Goal: Task Accomplishment & Management: Use online tool/utility

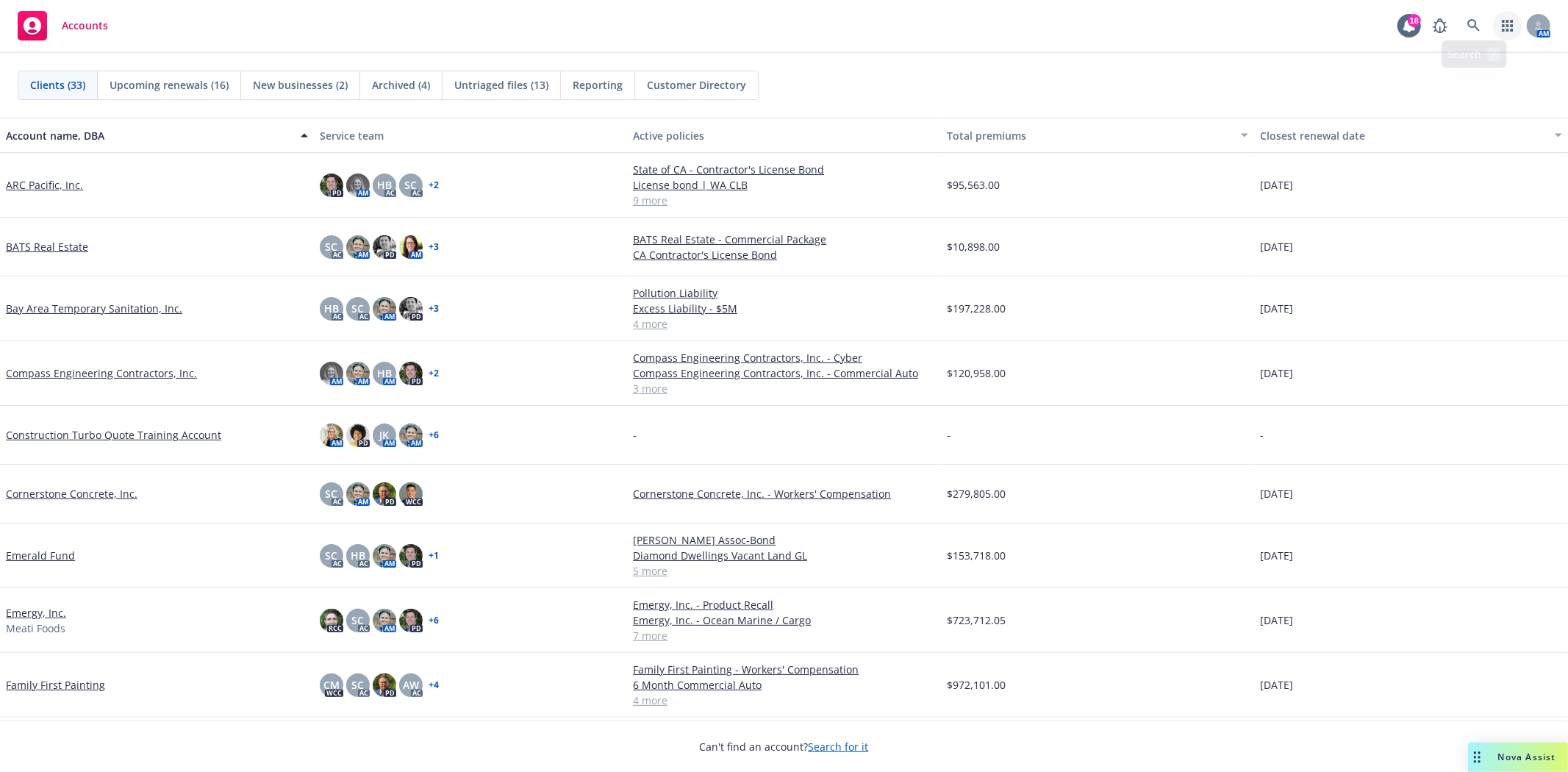
click at [1519, 25] on link "button" at bounding box center [1507, 26] width 30 height 30
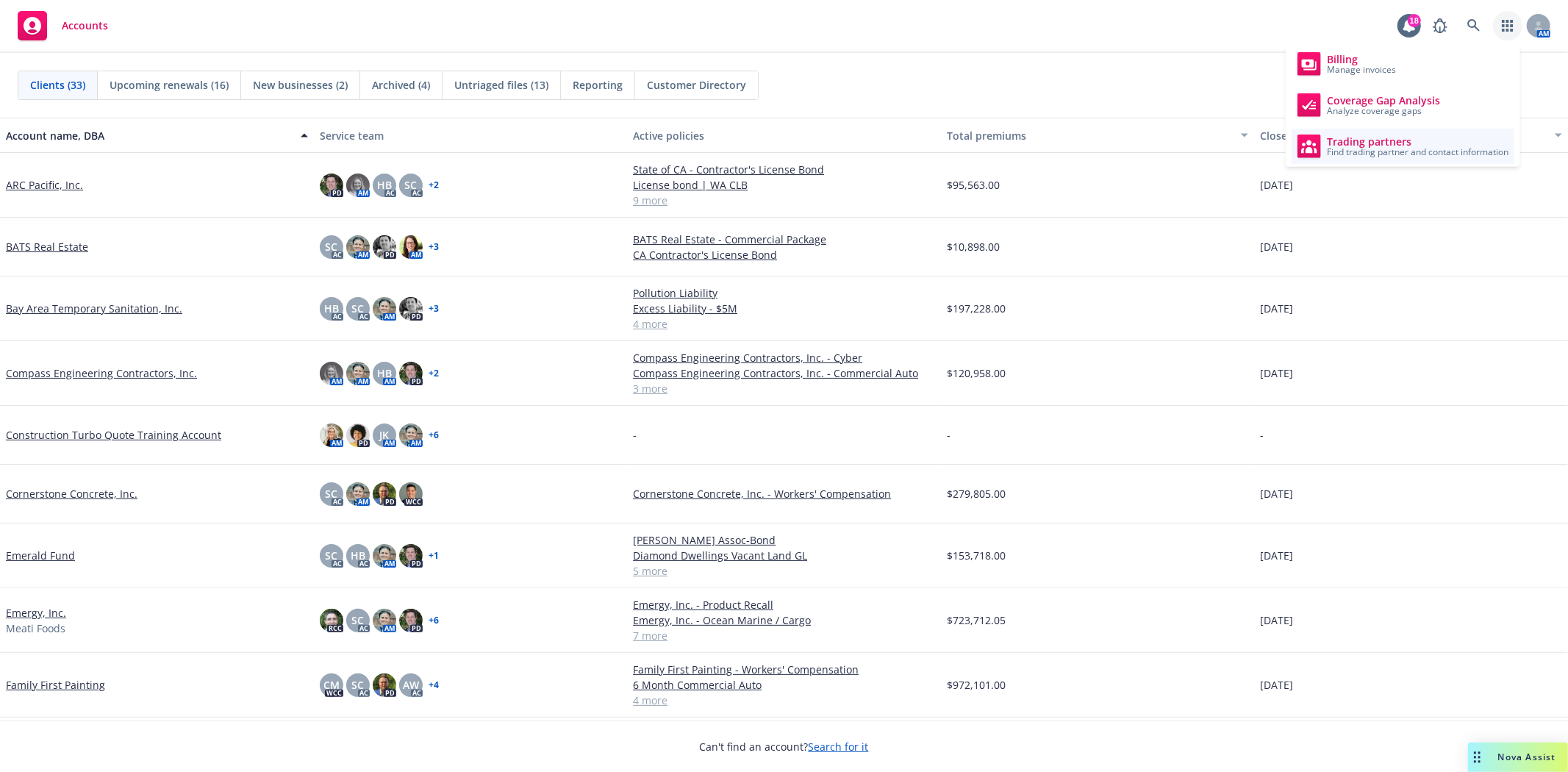
click at [1374, 138] on span "Trading partners" at bounding box center [1417, 142] width 181 height 12
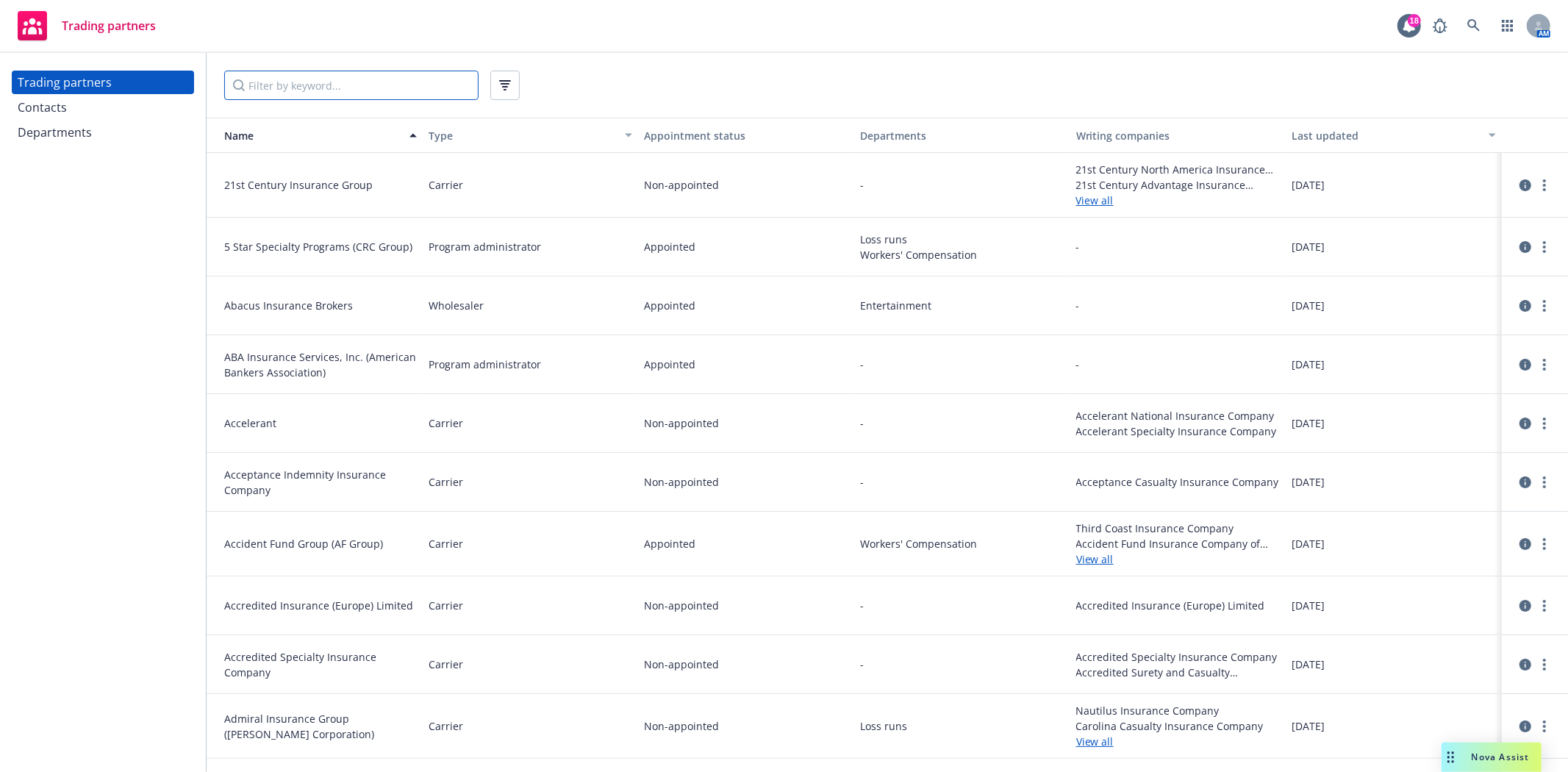
click at [322, 96] on input "Filter by keyword..." at bounding box center [351, 85] width 254 height 30
click at [94, 127] on div "Departments" at bounding box center [102, 132] width 170 height 23
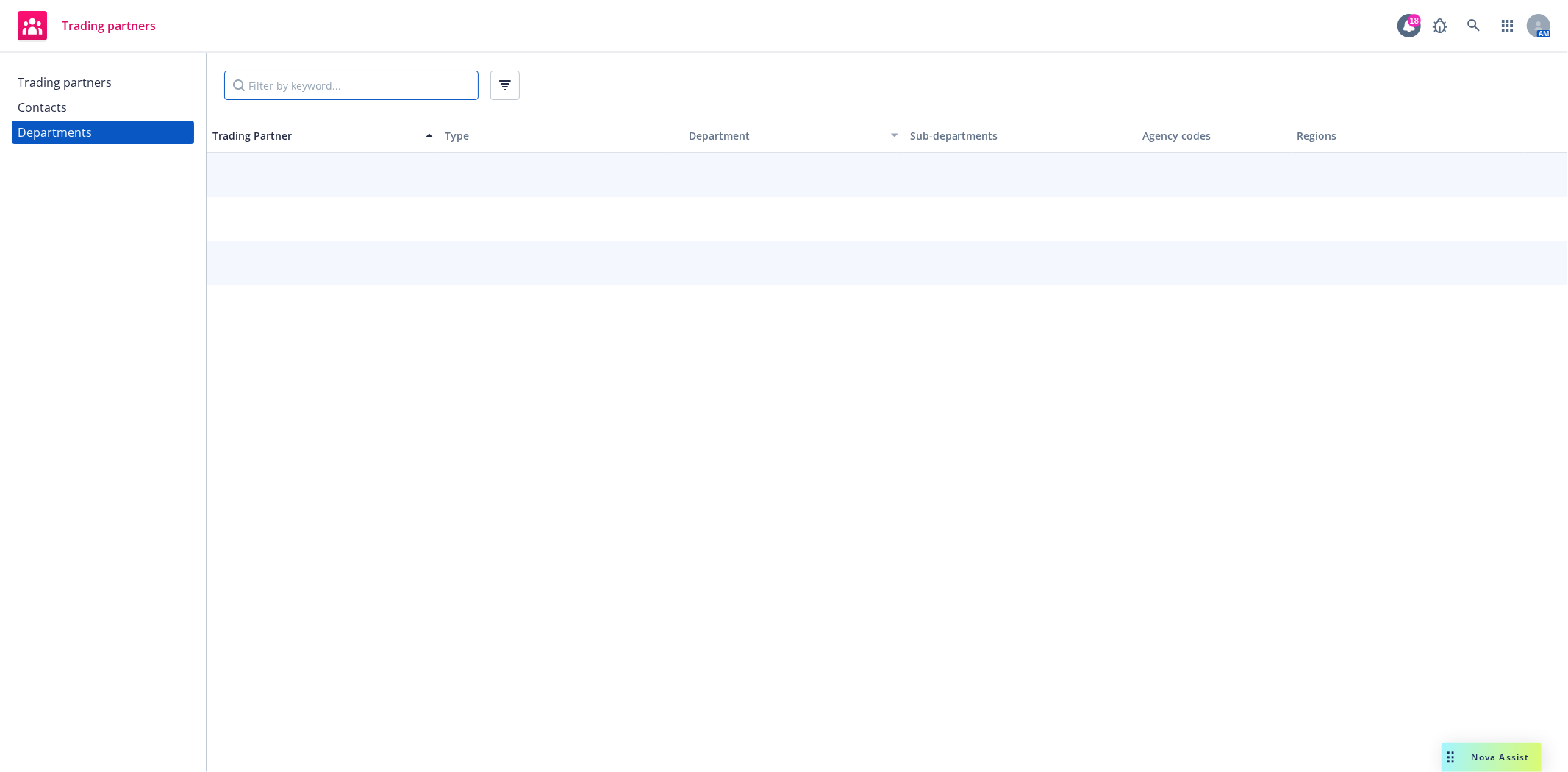
click at [288, 92] on input "Filter by keyword..." at bounding box center [351, 85] width 254 height 30
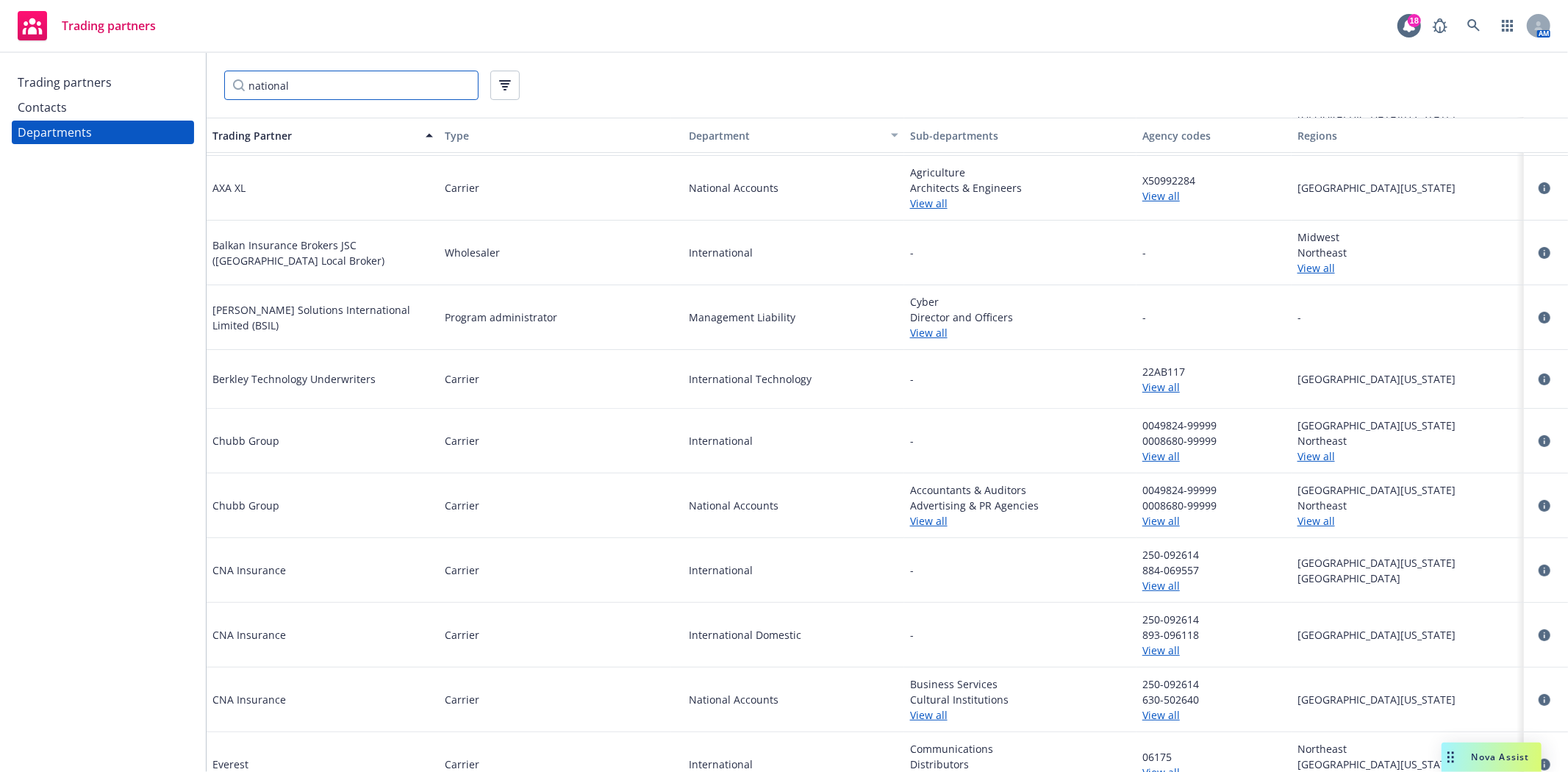
scroll to position [327, 0]
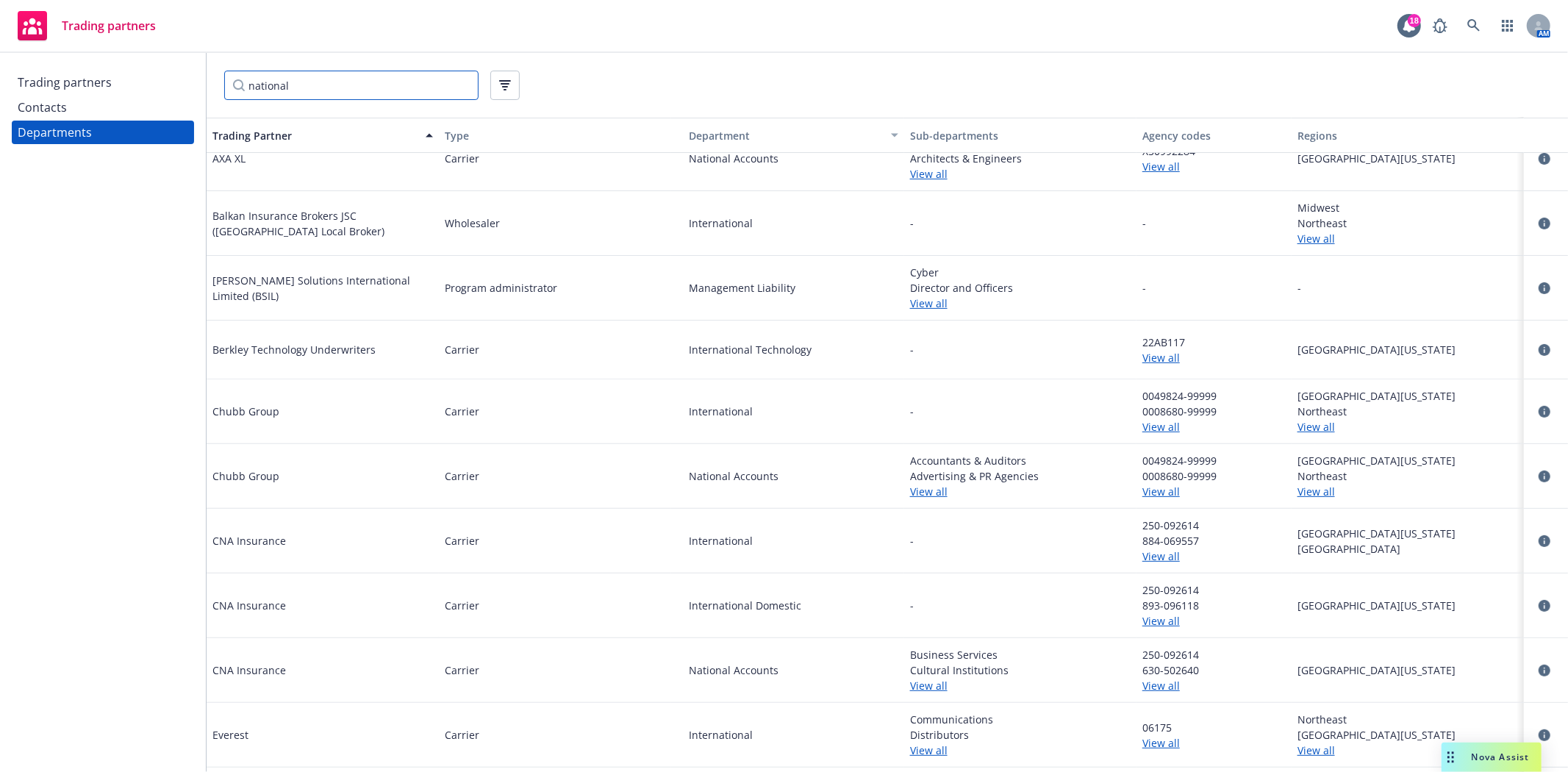
click at [285, 85] on input "national" at bounding box center [351, 85] width 254 height 30
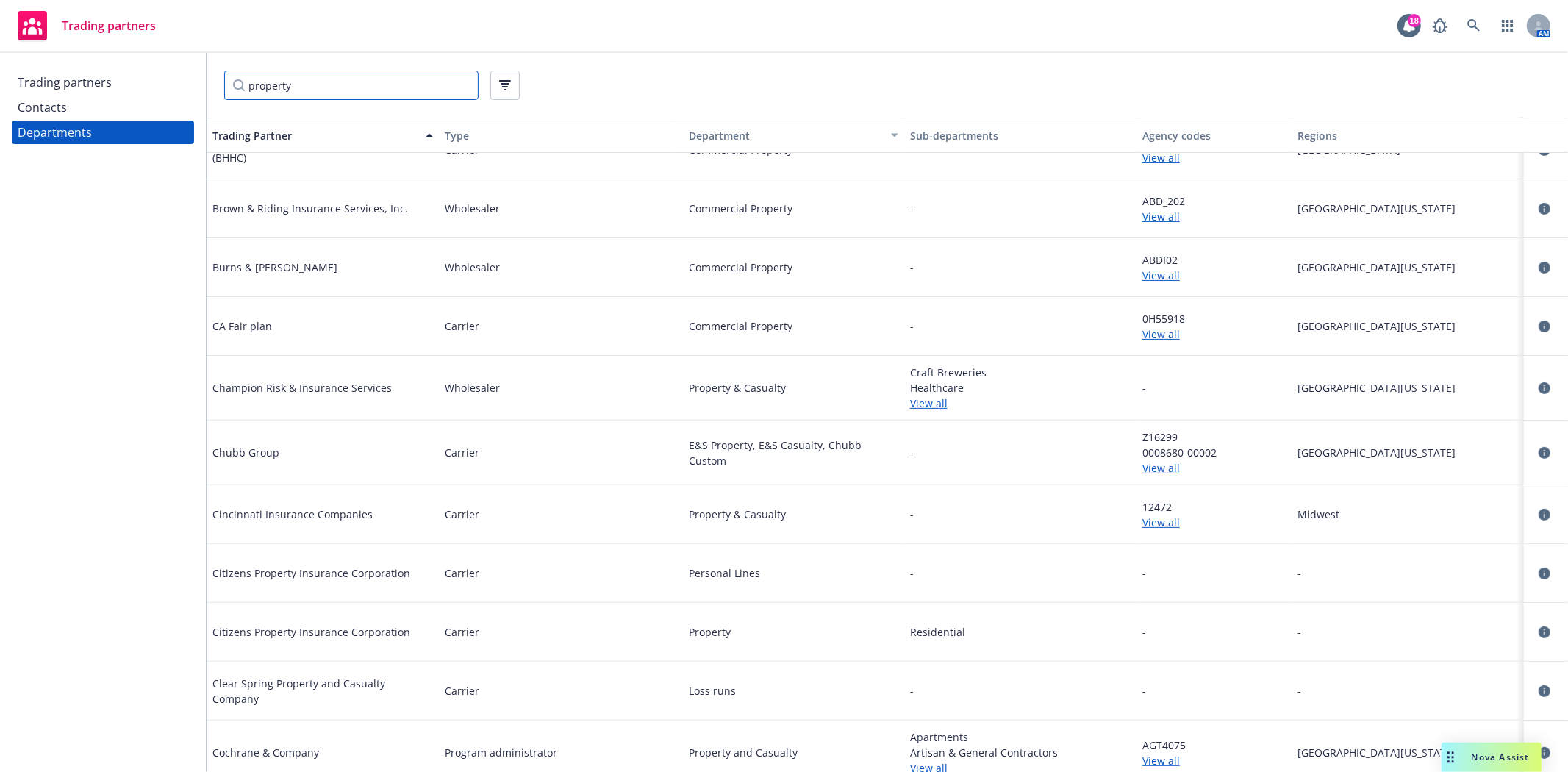
type input "property"
click at [94, 103] on div "Contacts" at bounding box center [102, 107] width 170 height 23
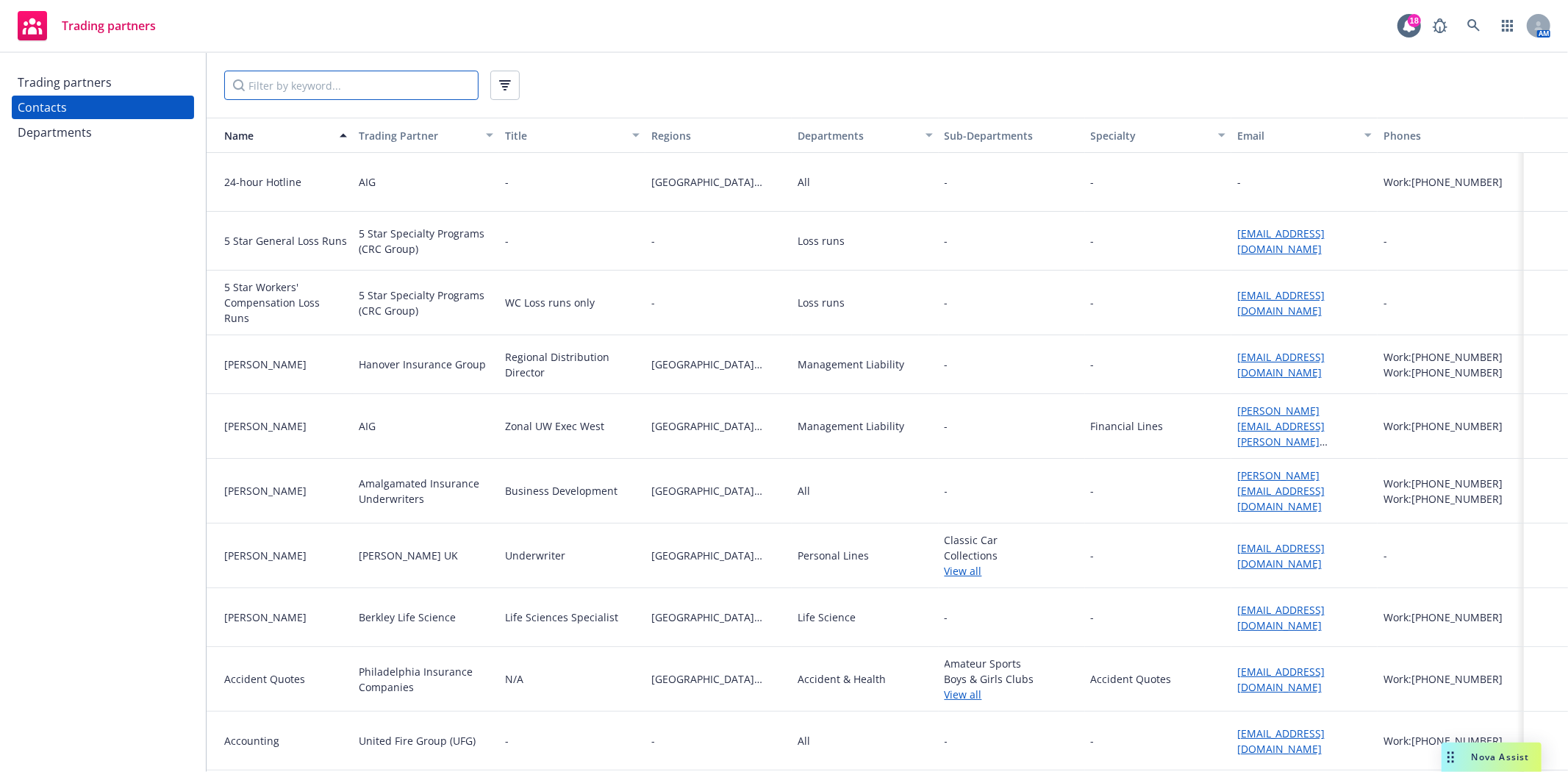
click at [251, 82] on input "Filter by keyword..." at bounding box center [351, 85] width 254 height 30
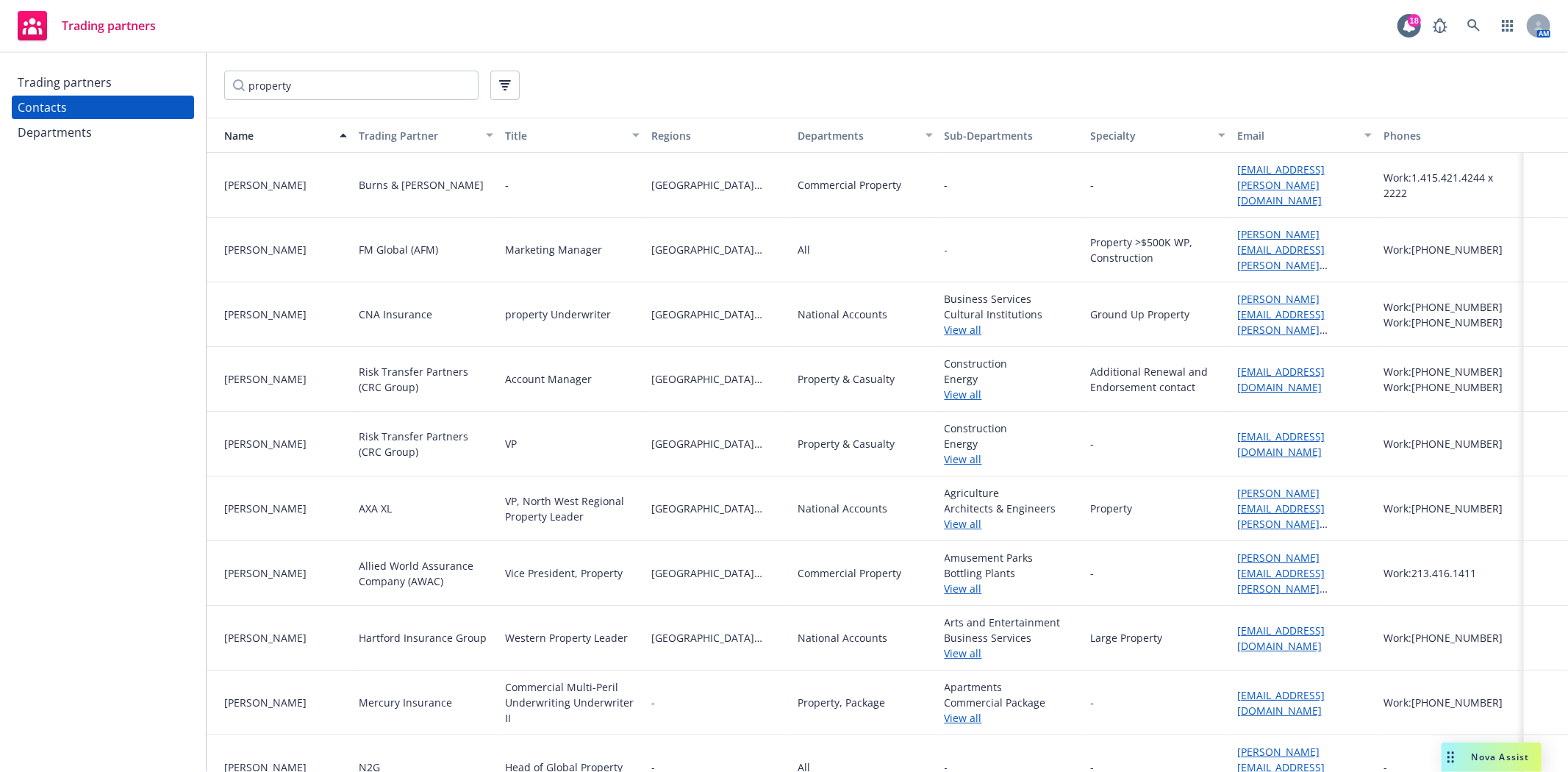
click at [961, 516] on link "View all" at bounding box center [1011, 524] width 135 height 16
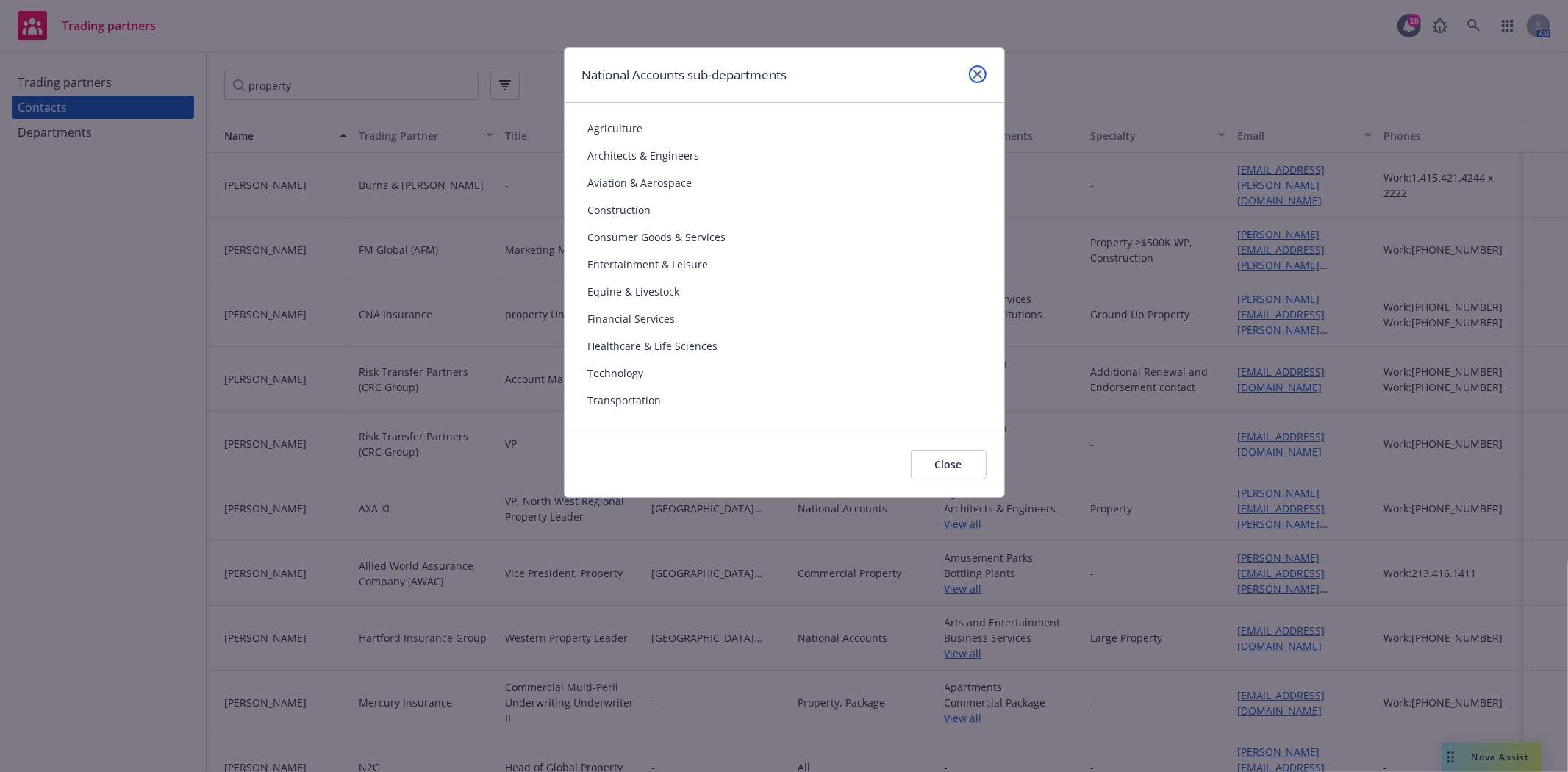
click at [970, 70] on link "close" at bounding box center [978, 74] width 17 height 17
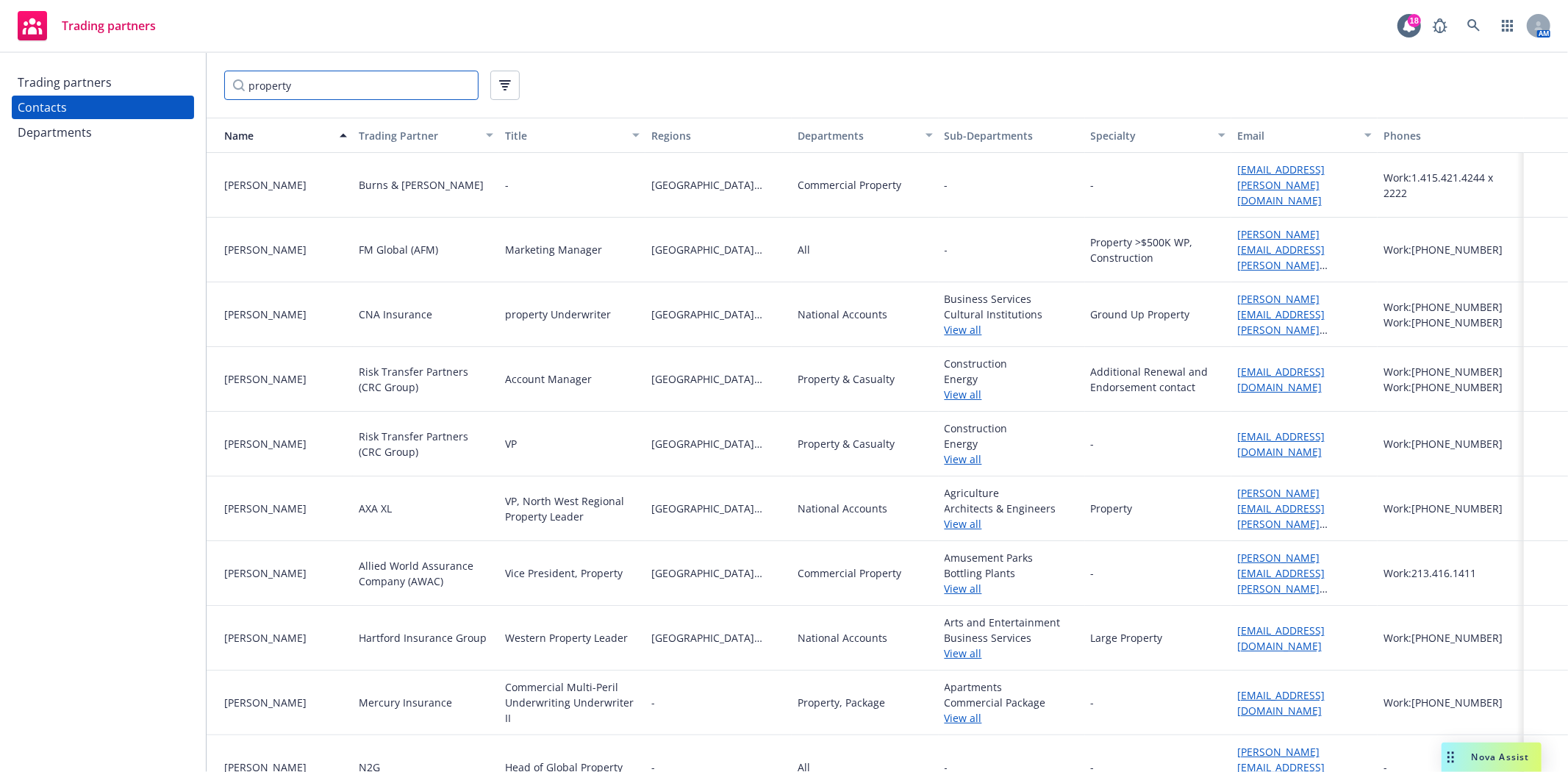
click at [284, 84] on input "property" at bounding box center [351, 85] width 254 height 30
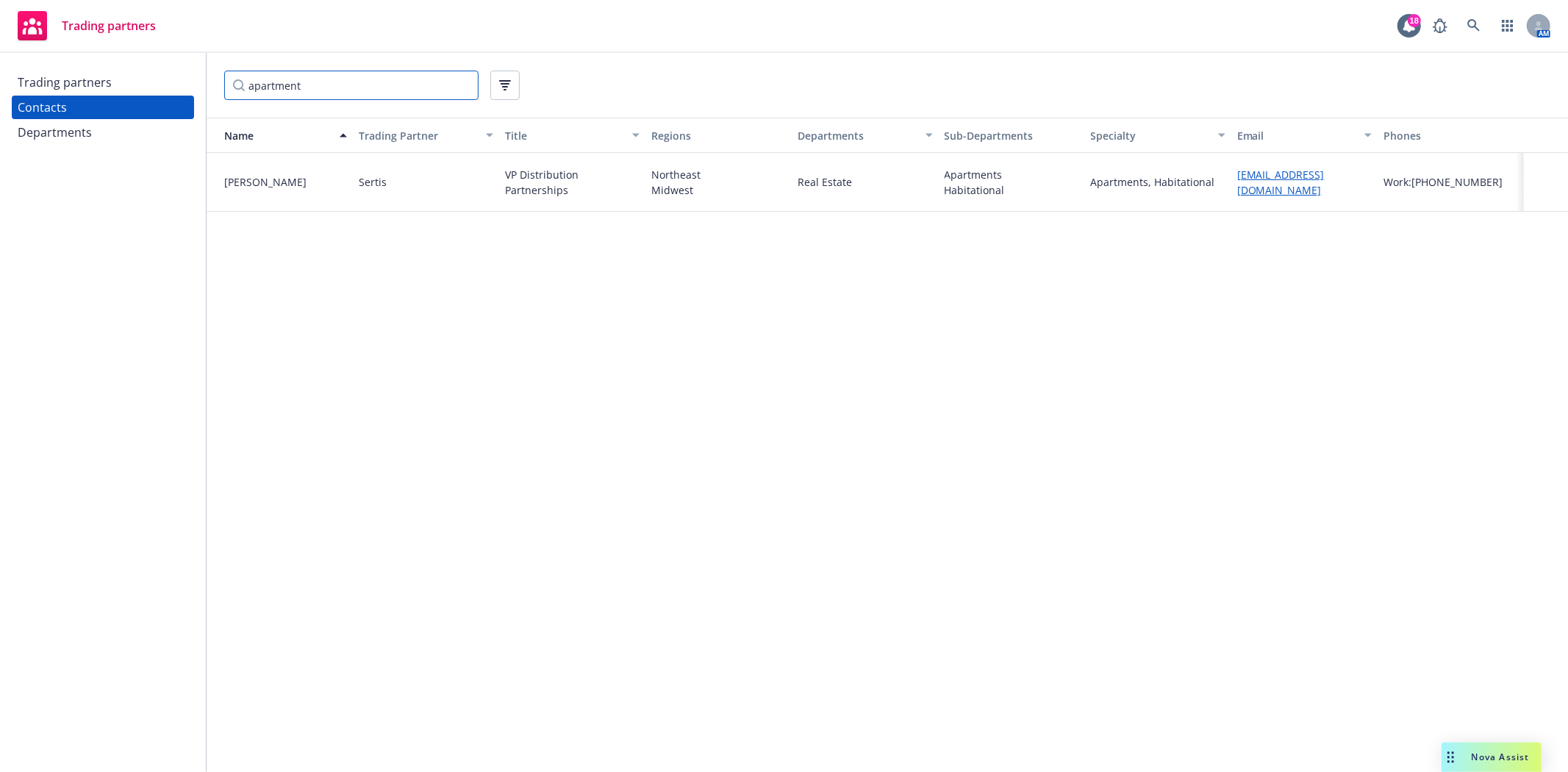
click at [282, 79] on input "apartment" at bounding box center [351, 85] width 254 height 30
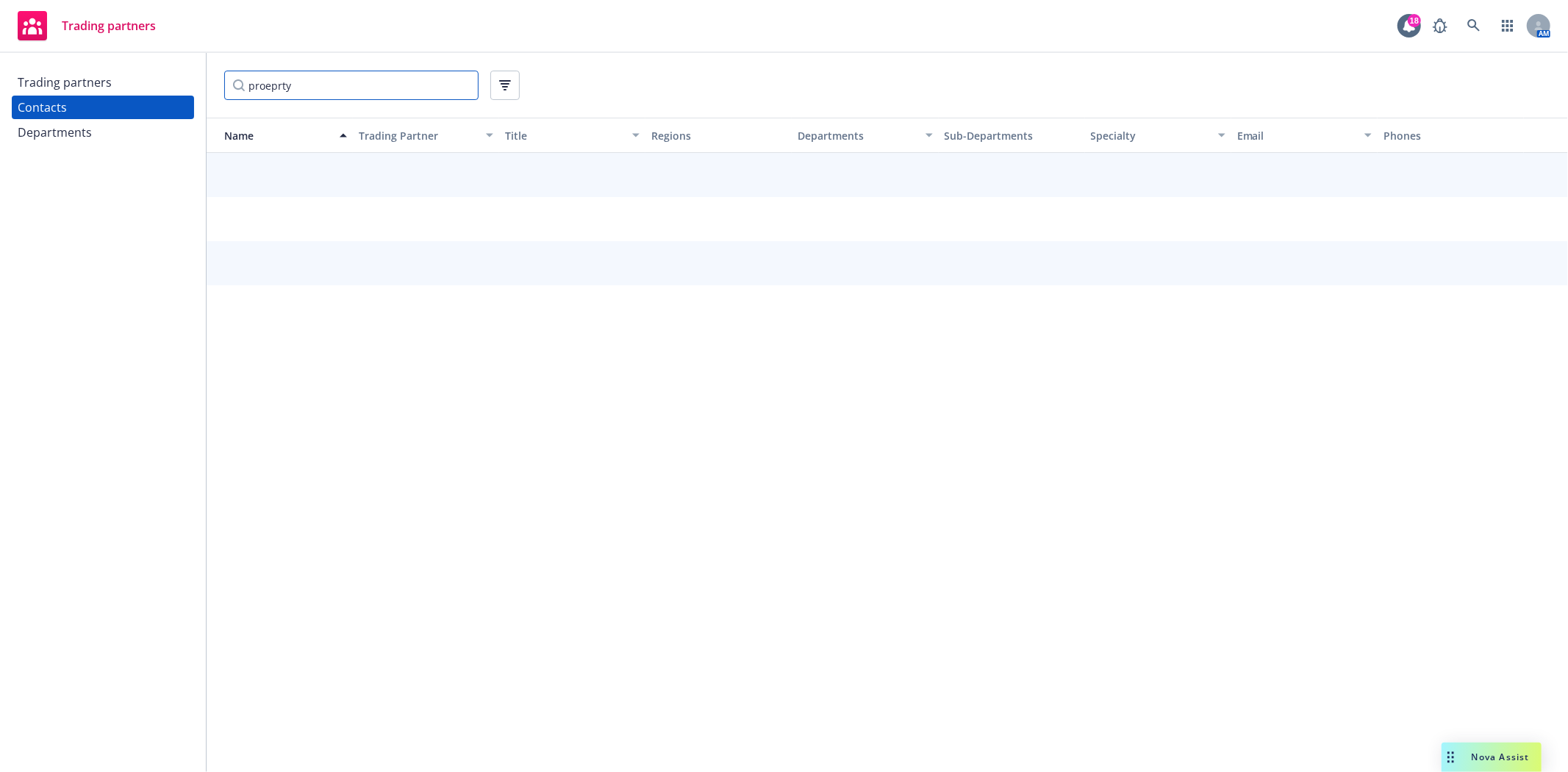
click at [282, 79] on input "proeprty" at bounding box center [351, 85] width 254 height 30
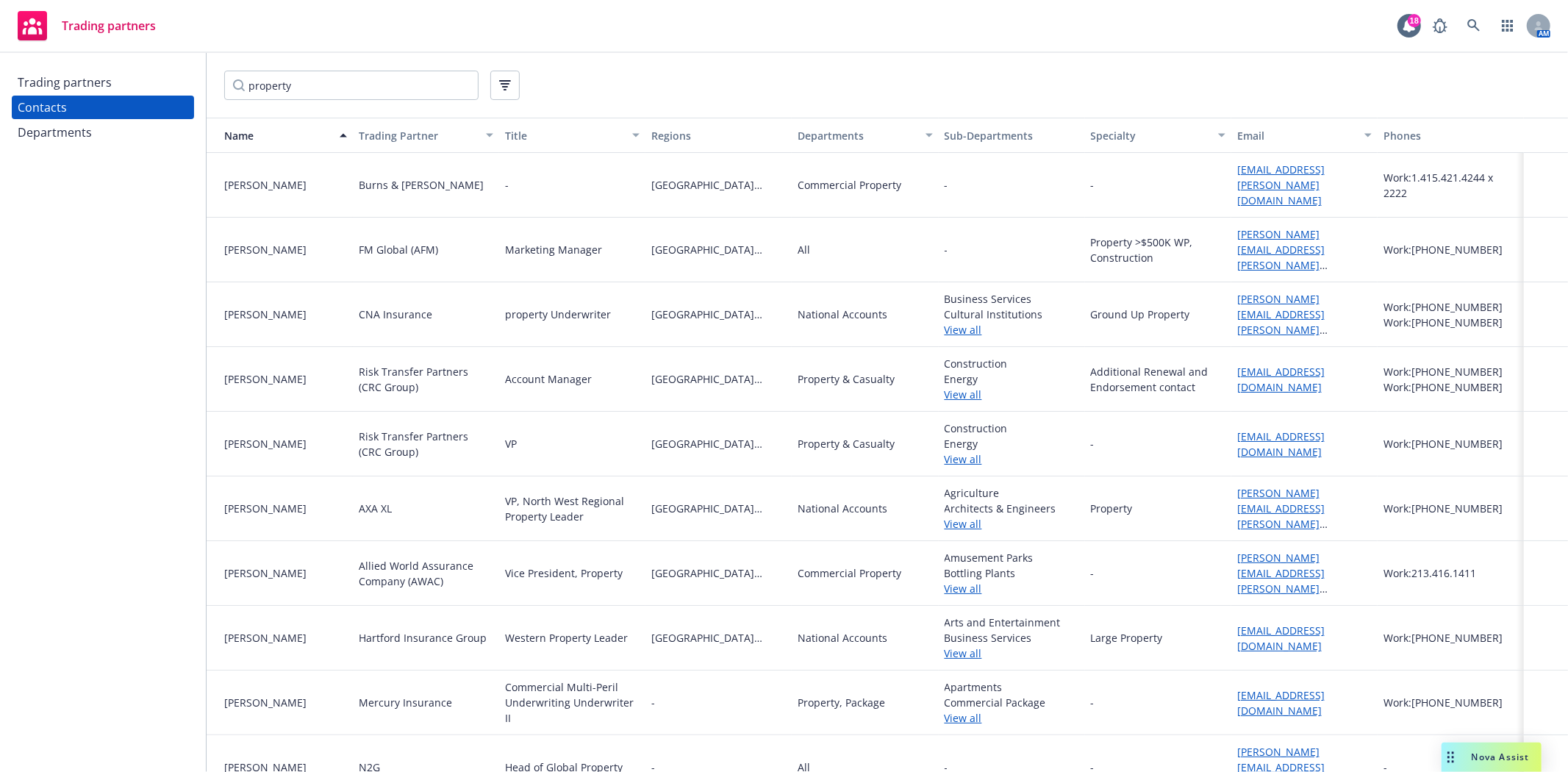
click at [951, 645] on link "View all" at bounding box center [1011, 653] width 135 height 16
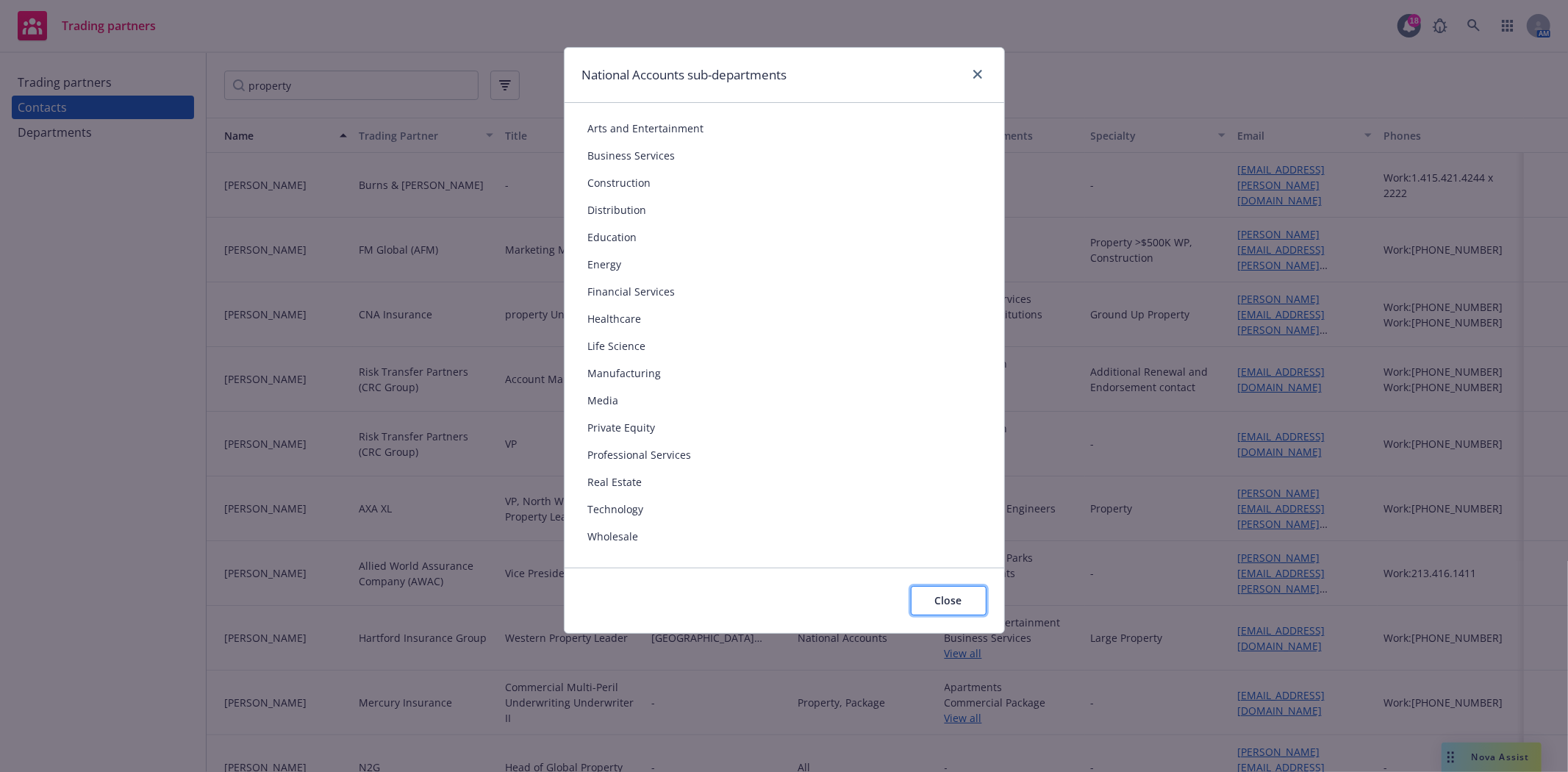
click at [944, 605] on span "Close" at bounding box center [948, 600] width 27 height 14
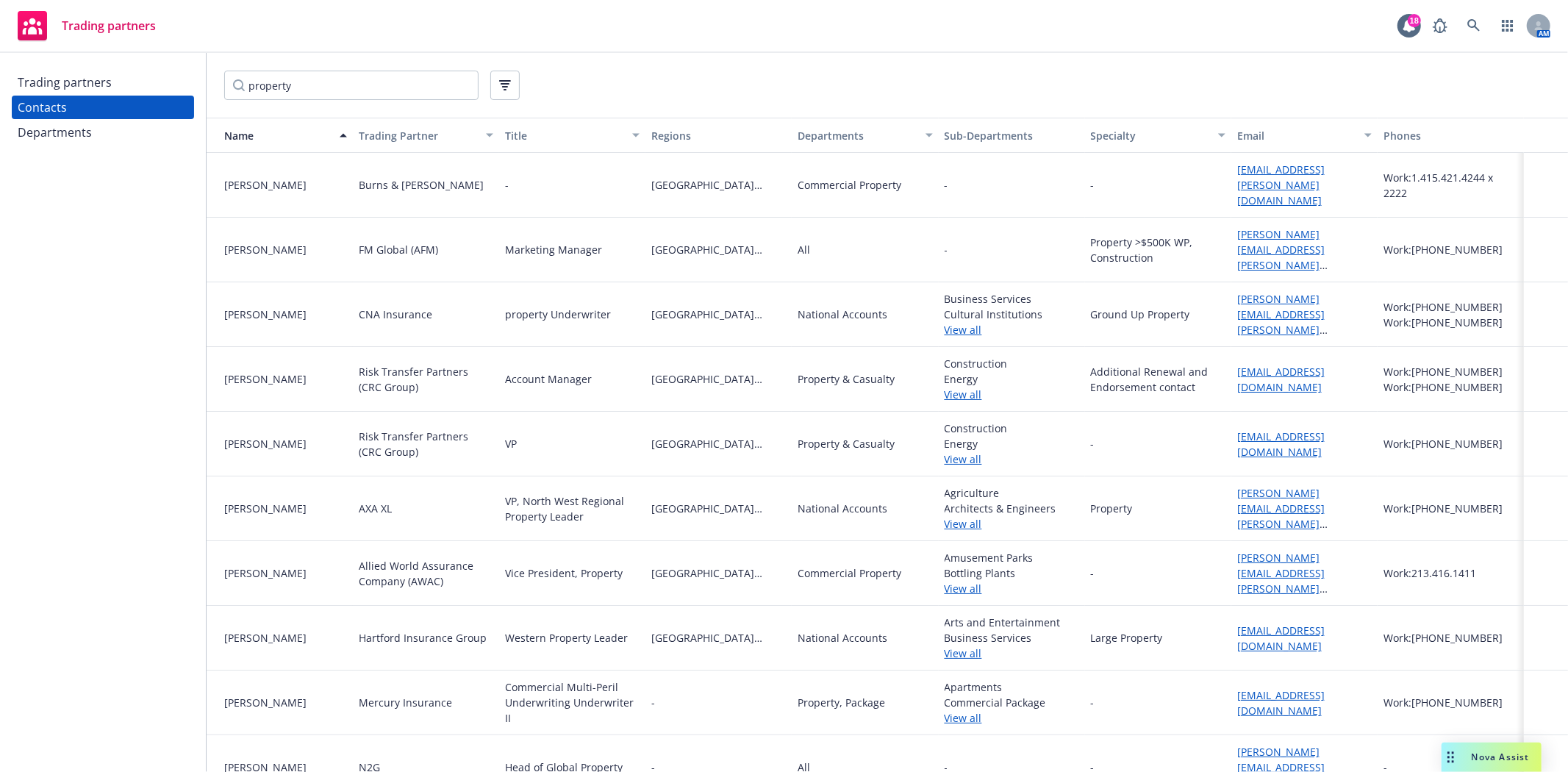
click at [1250, 624] on link "arin.kalman@thehartford.com" at bounding box center [1281, 638] width 88 height 30
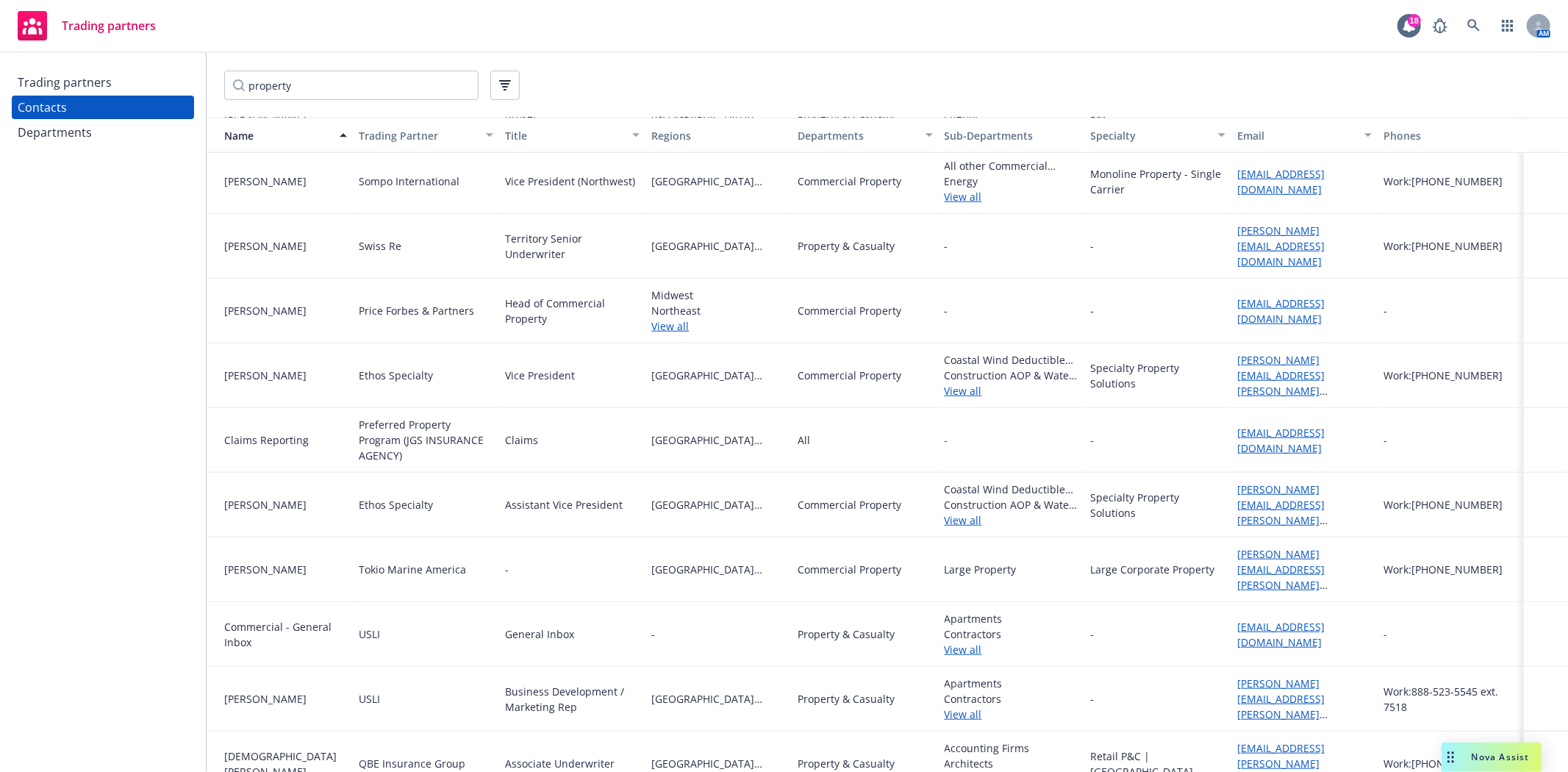
scroll to position [980, 0]
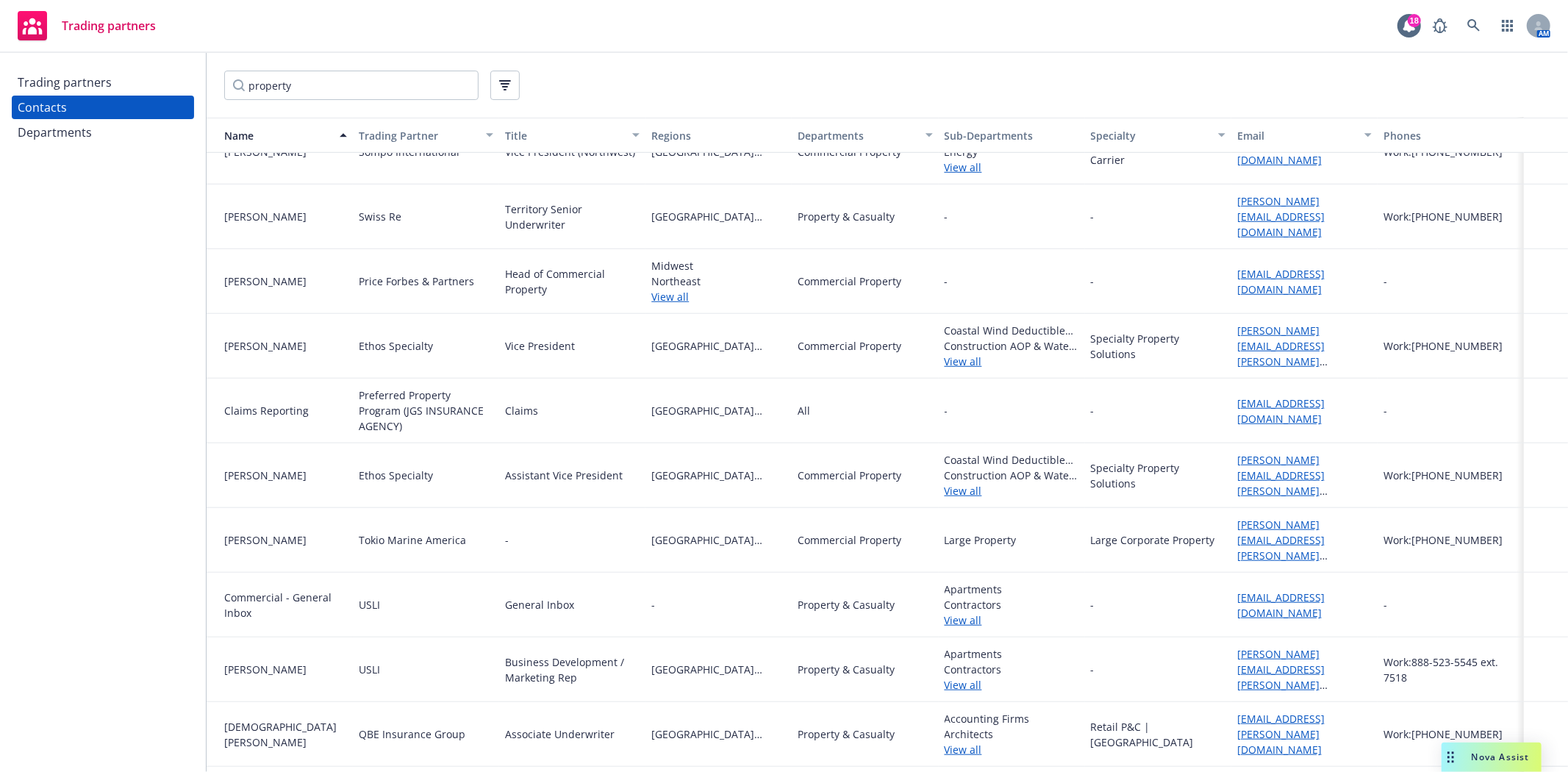
click at [945, 677] on link "View all" at bounding box center [1011, 685] width 135 height 16
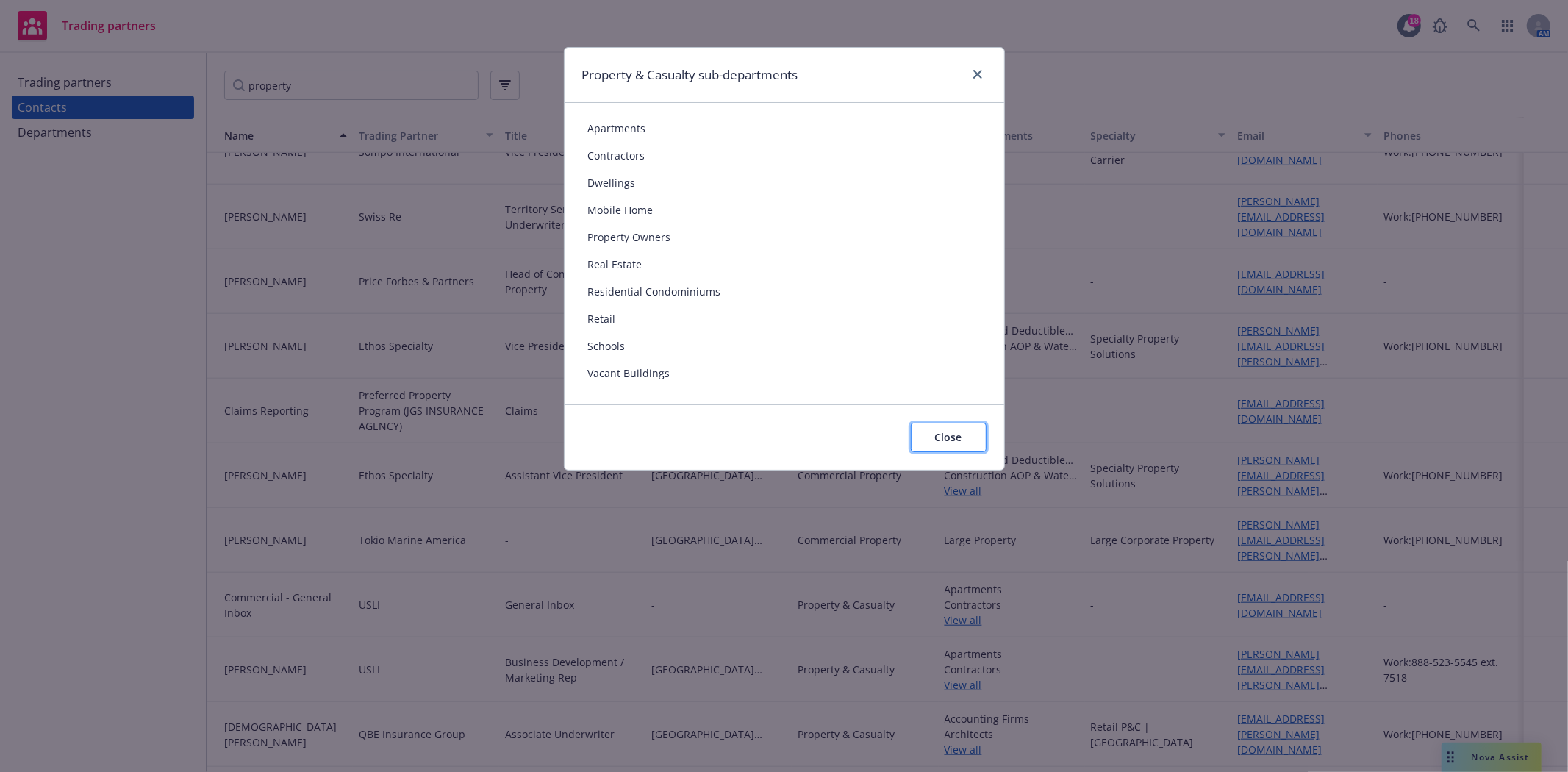
click at [945, 447] on button "Close" at bounding box center [948, 438] width 76 height 30
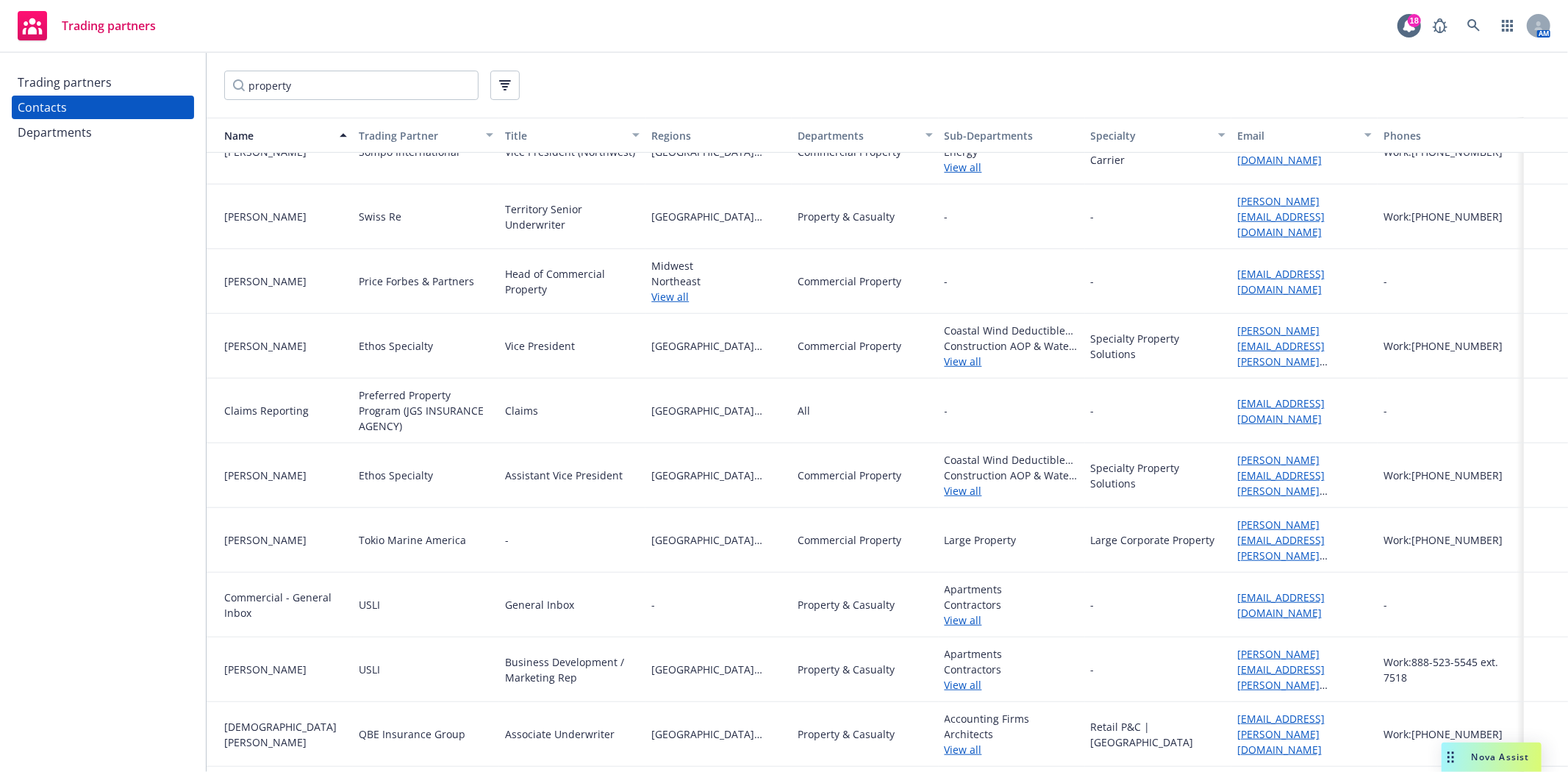
click at [1267, 657] on link "Courtney.Shaw@usli.com" at bounding box center [1281, 676] width 88 height 60
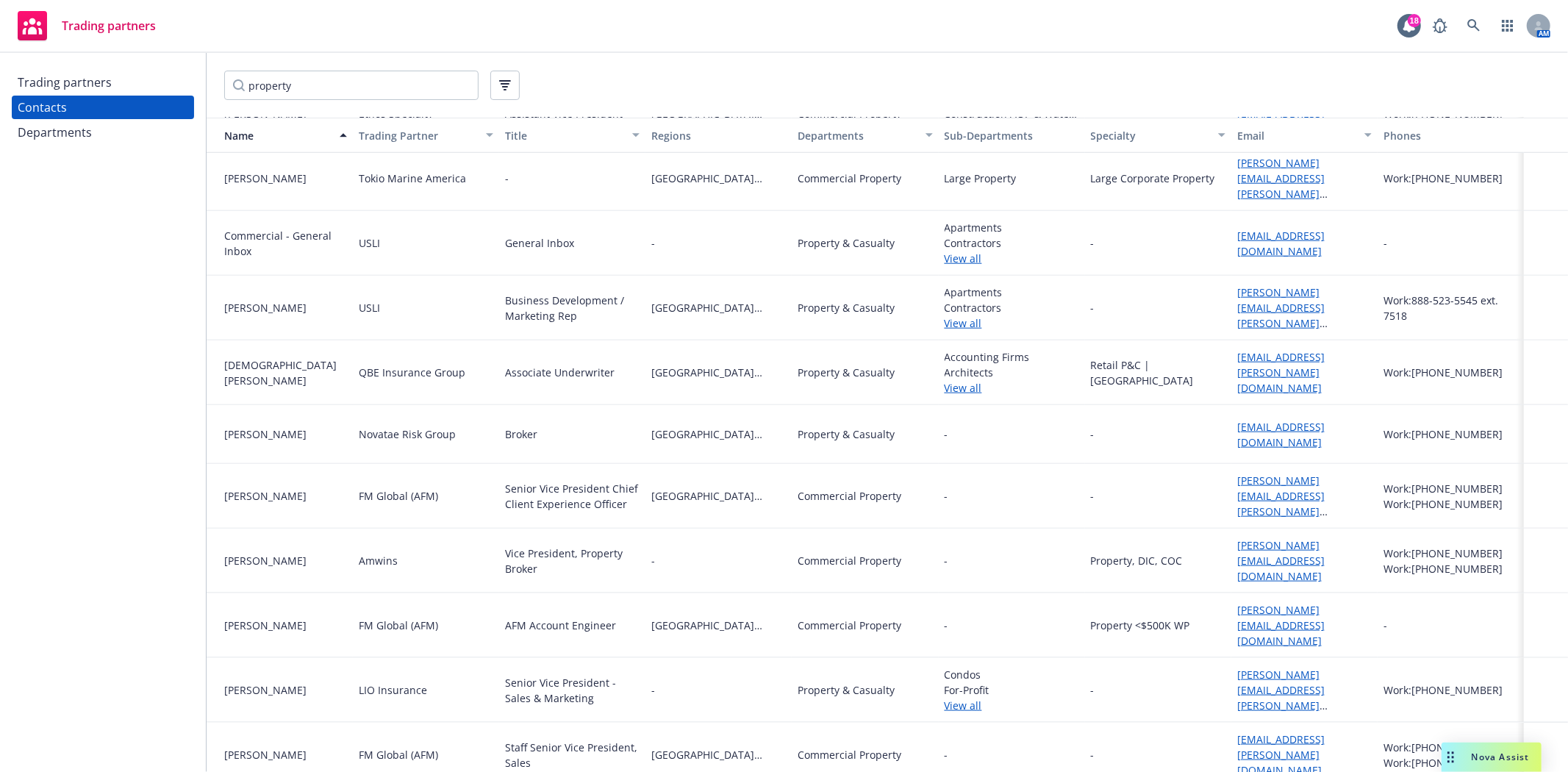
scroll to position [1388, 0]
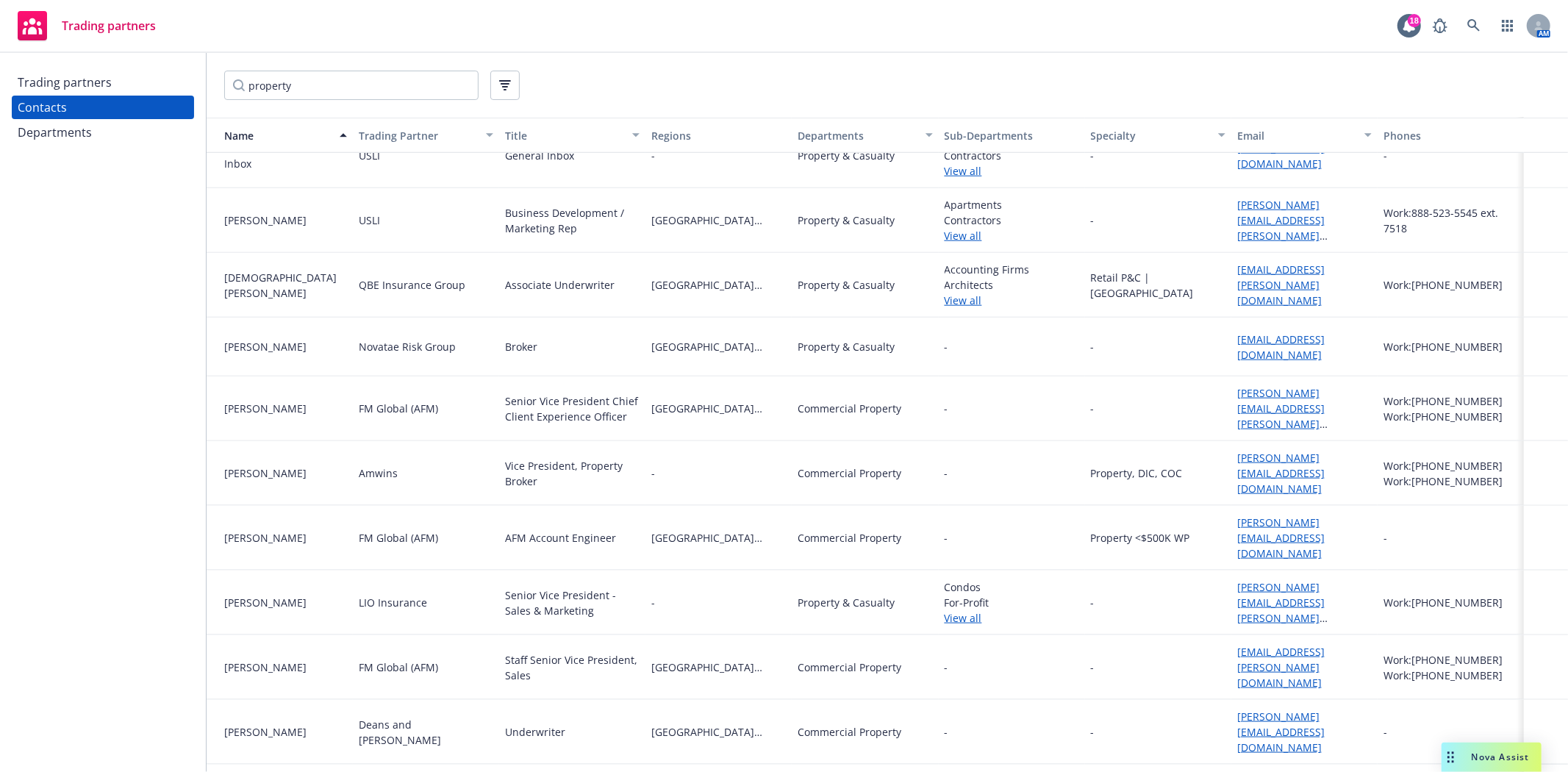
click at [972, 610] on link "View all" at bounding box center [1011, 618] width 135 height 16
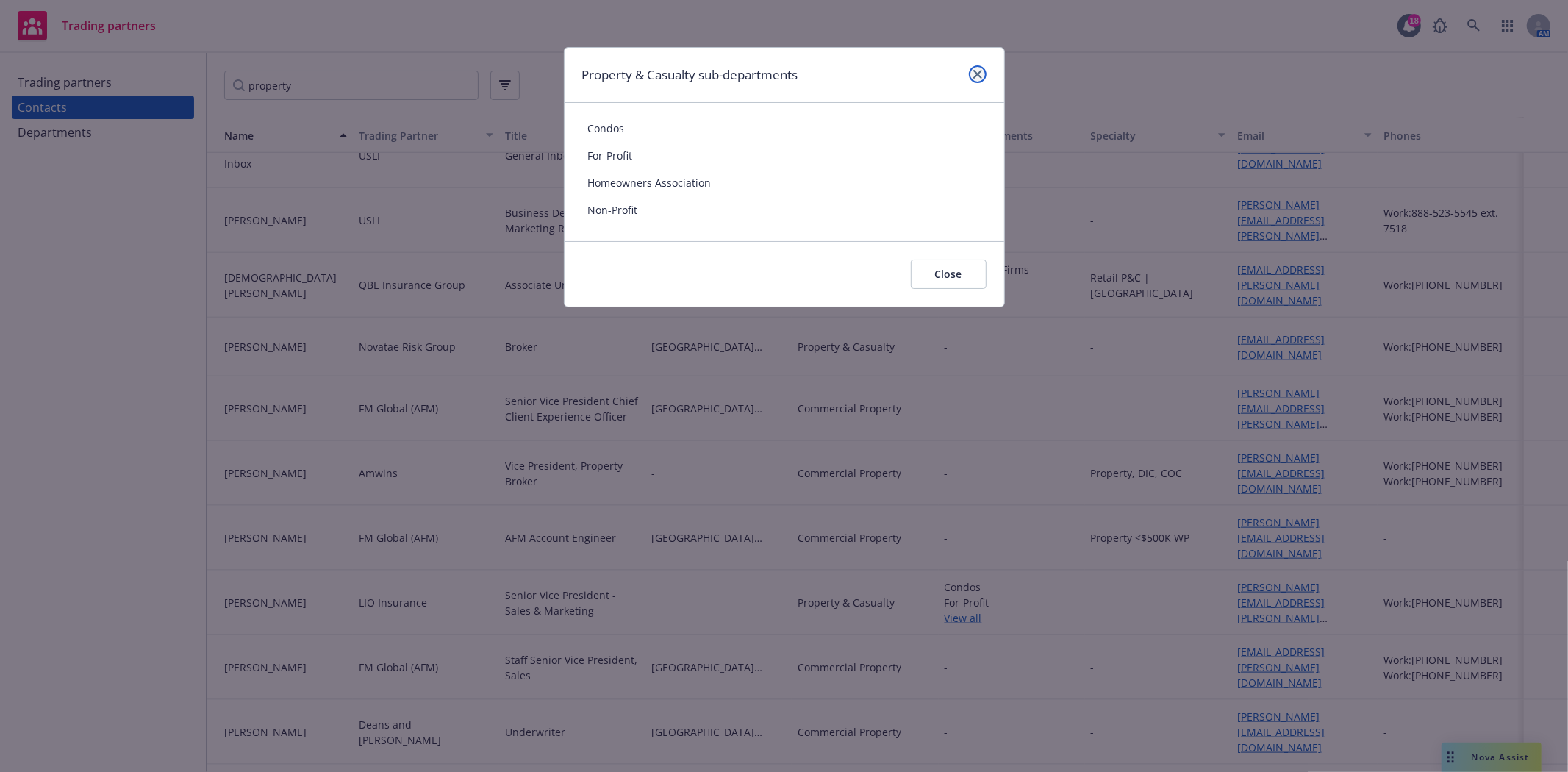
click at [979, 69] on icon "close" at bounding box center [978, 74] width 9 height 9
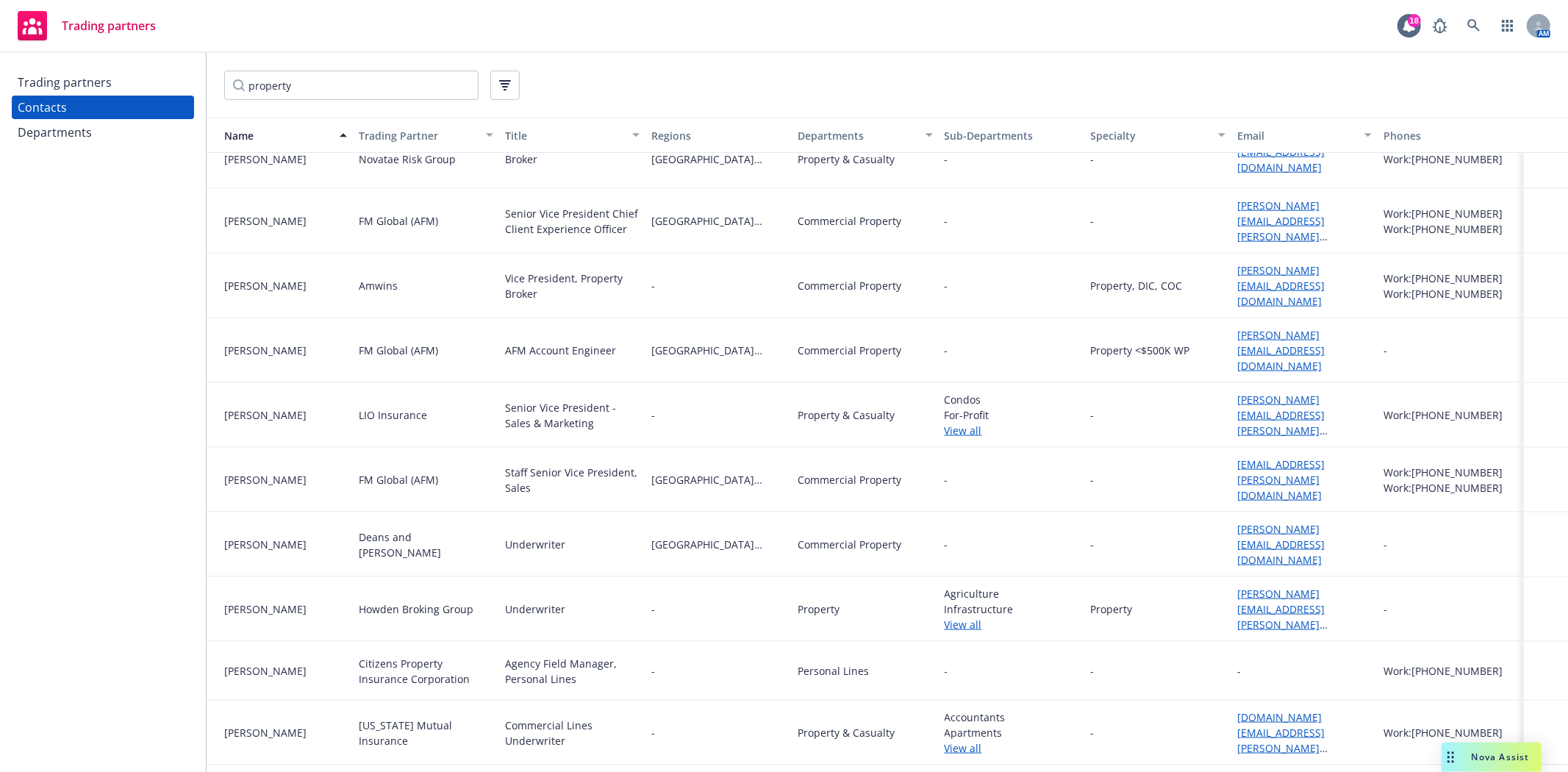
scroll to position [1633, 0]
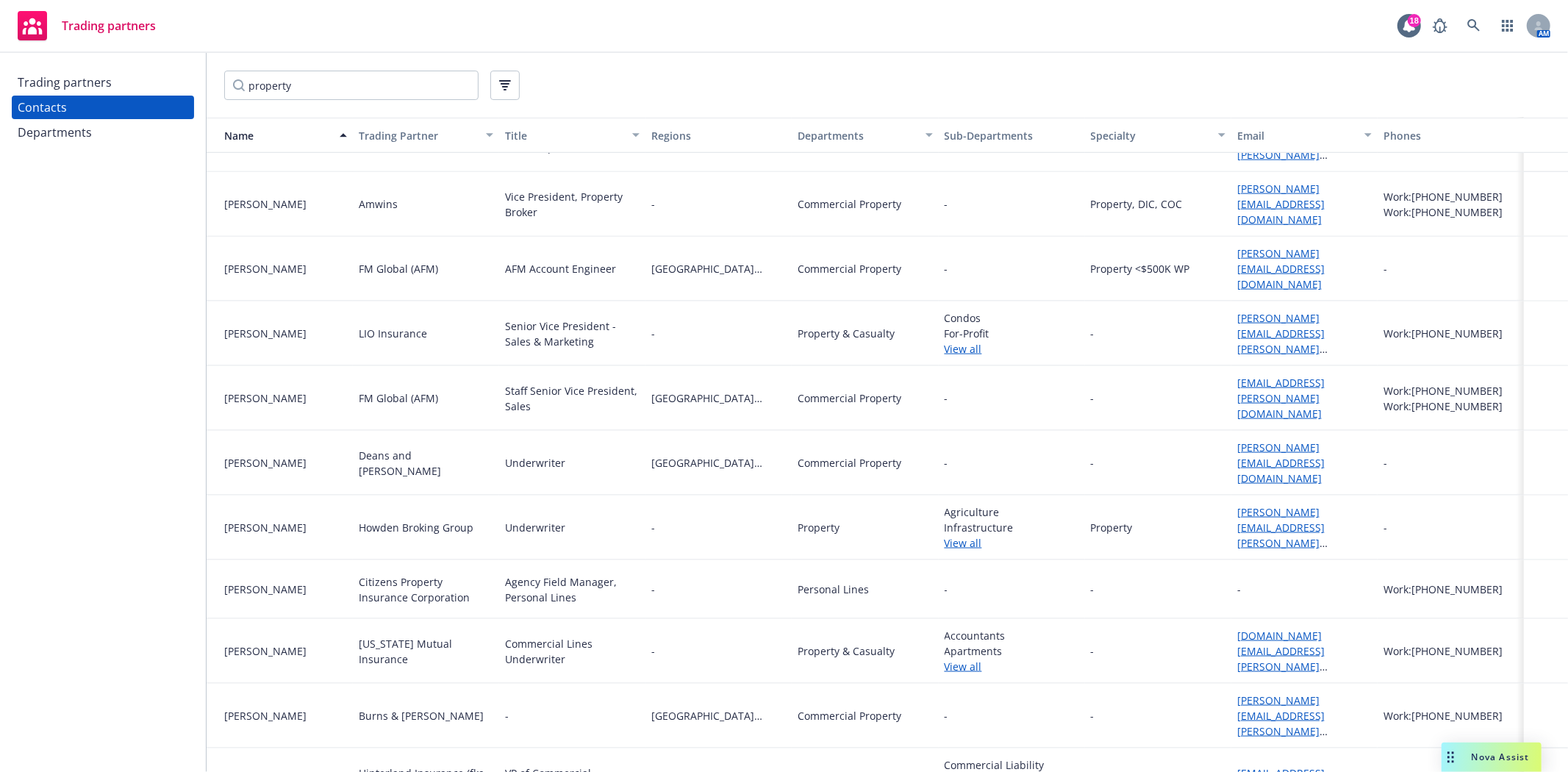
click at [1252, 629] on link "elise.george@ormutual.com" at bounding box center [1281, 658] width 88 height 60
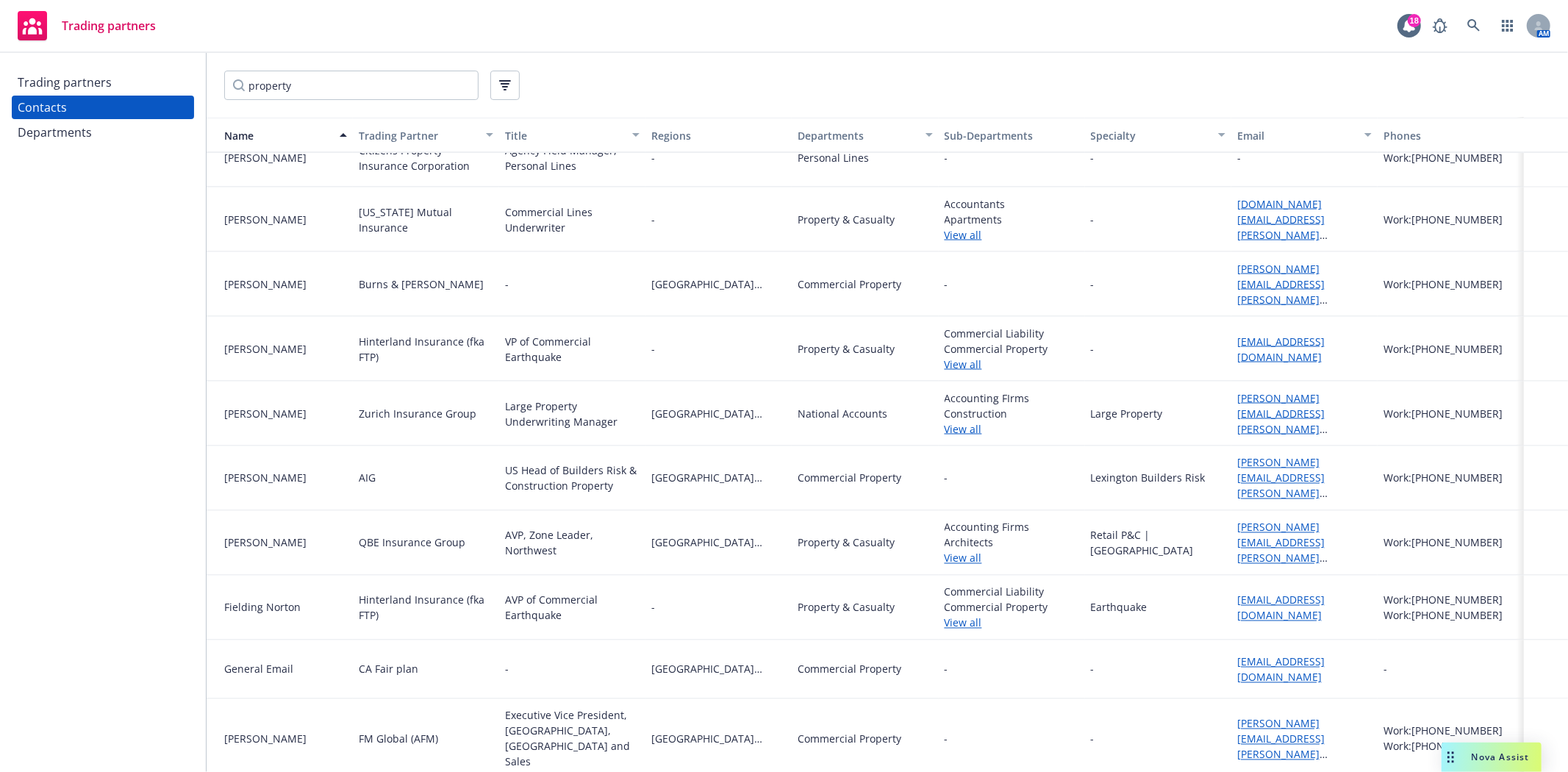
scroll to position [2042, 0]
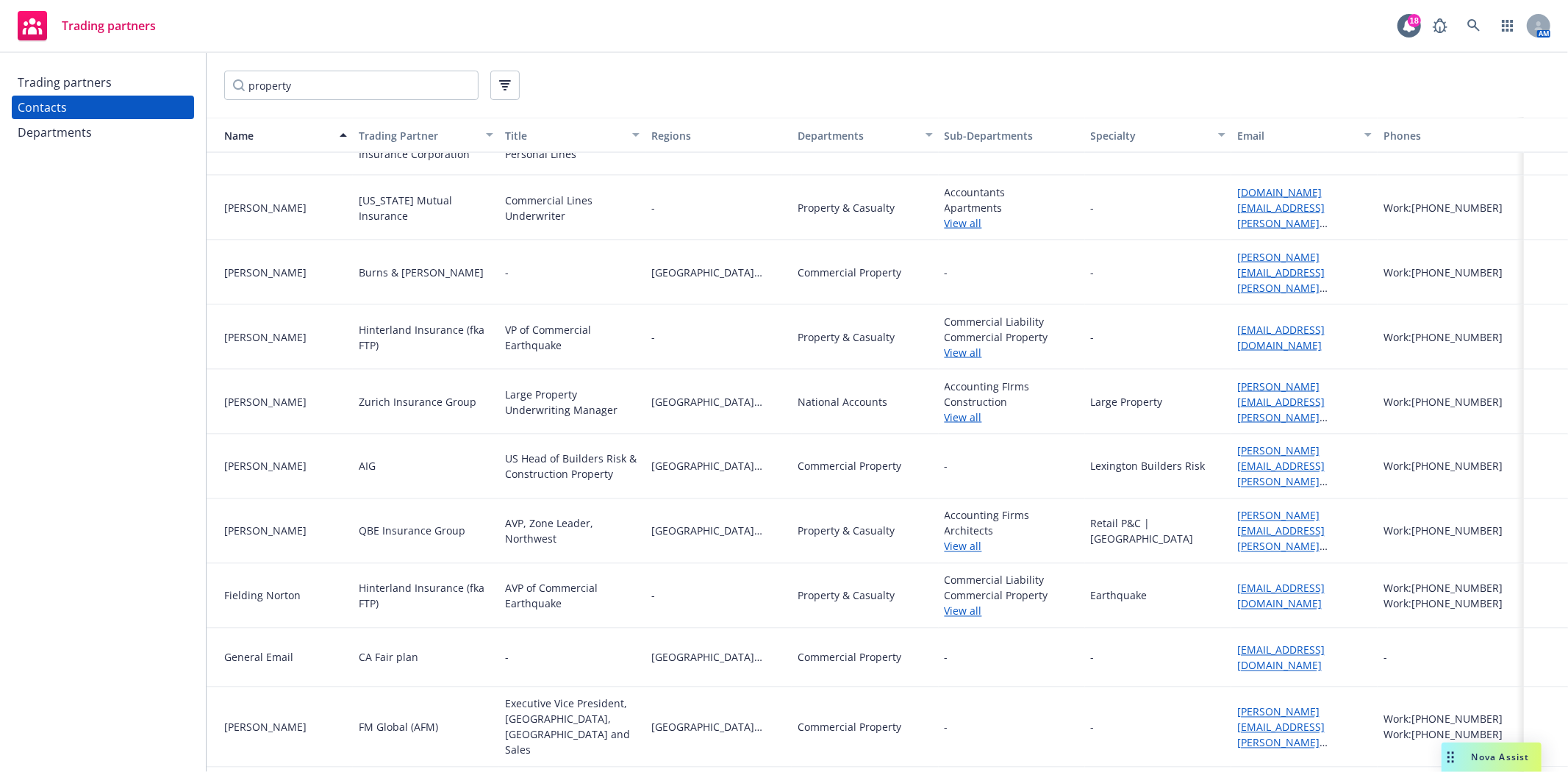
click at [945, 345] on link "View all" at bounding box center [1011, 353] width 135 height 16
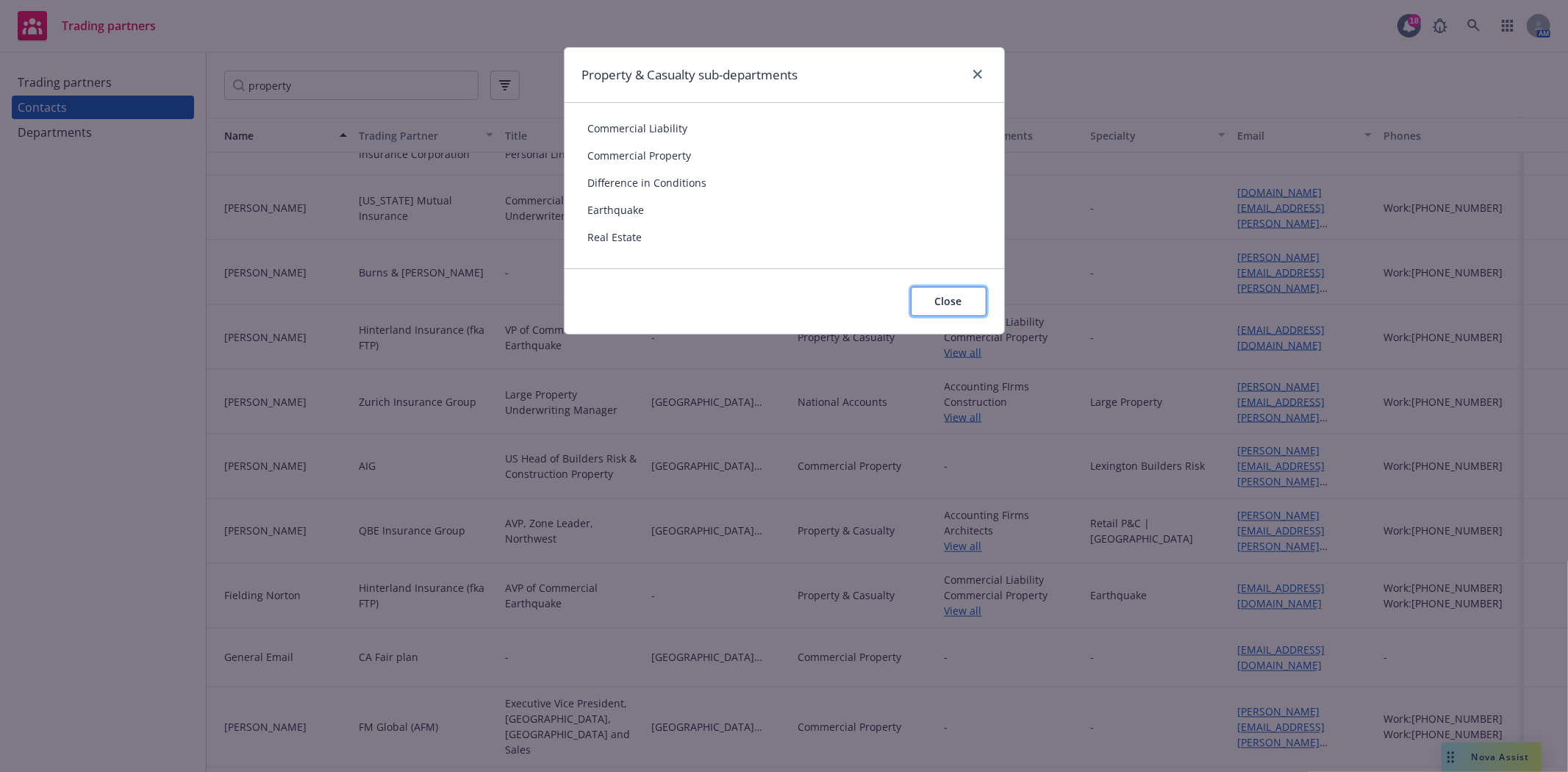
click at [941, 299] on span "Close" at bounding box center [948, 301] width 27 height 14
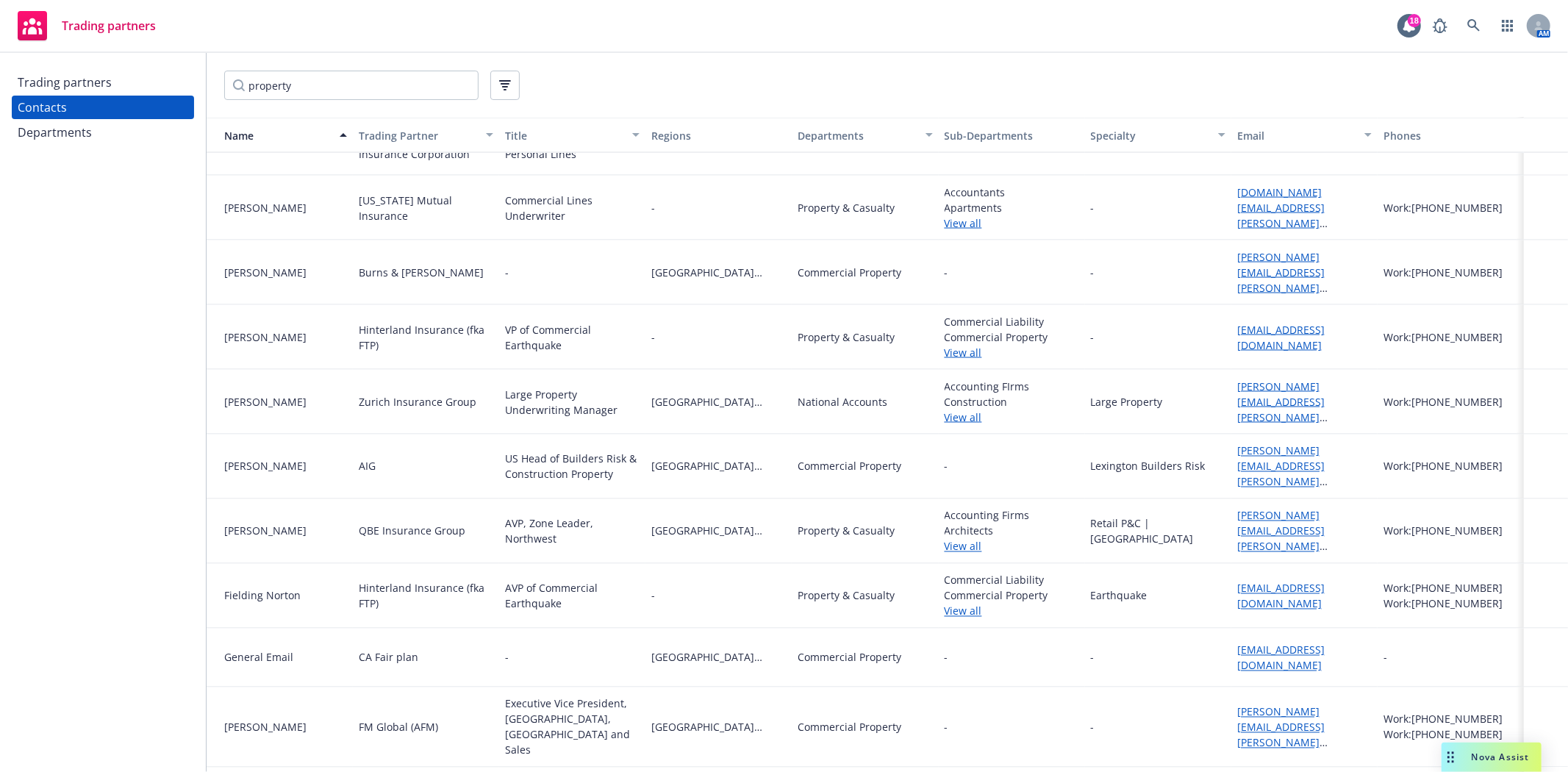
click at [1237, 324] on link "esteinhauser@hinterlandins.com" at bounding box center [1281, 338] width 88 height 30
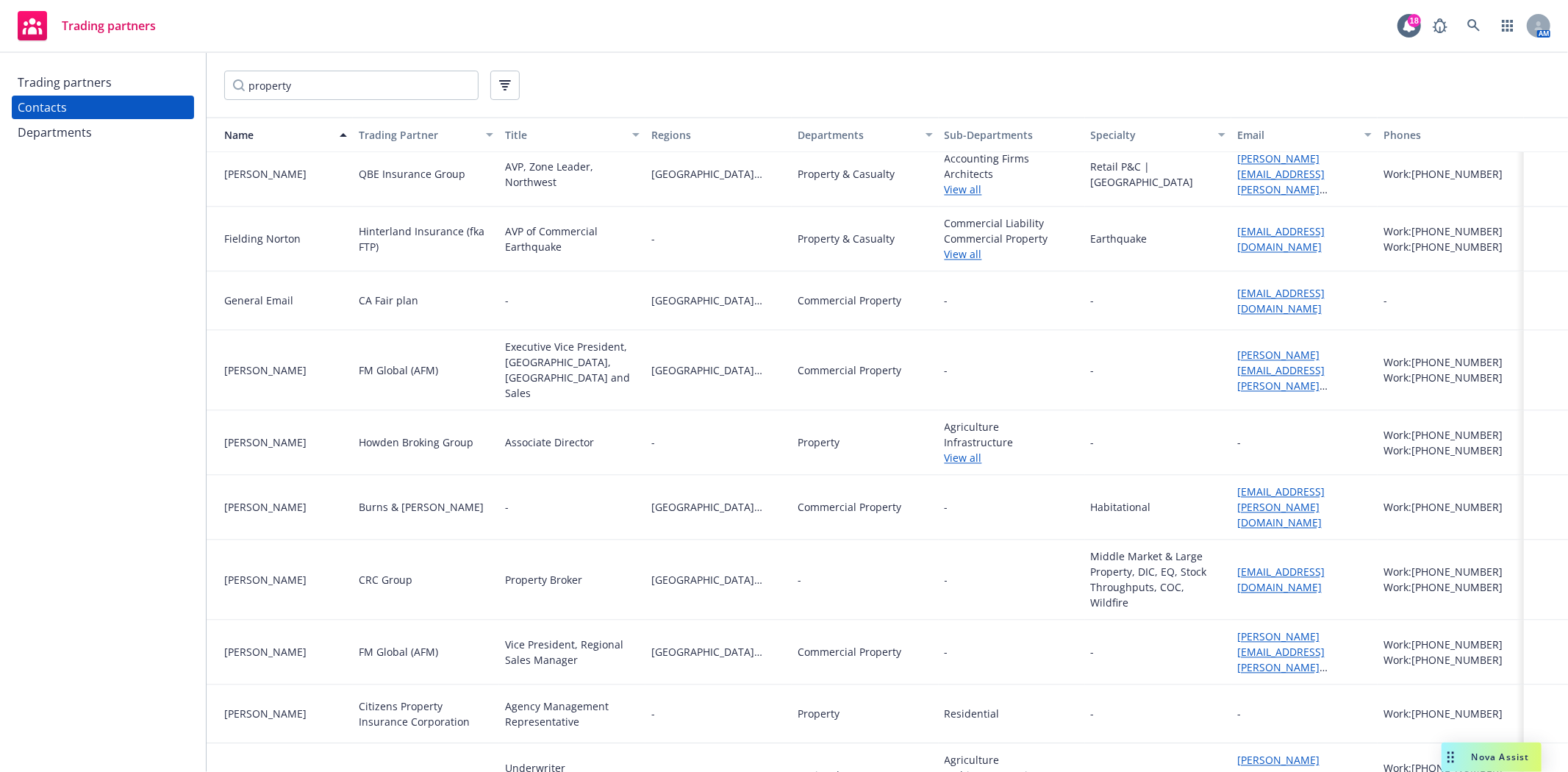
scroll to position [2450, 0]
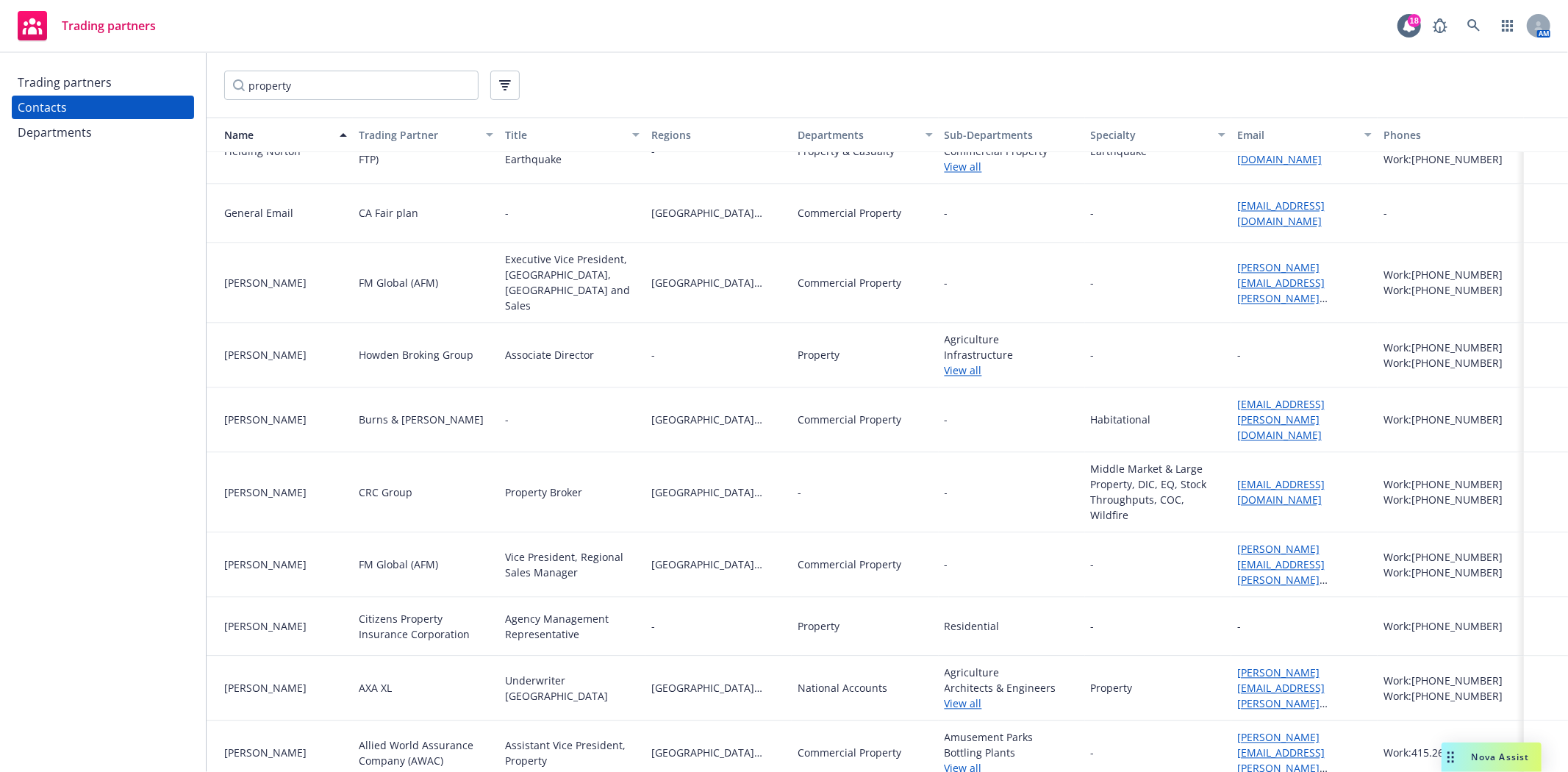
click at [951, 696] on link "View all" at bounding box center [1011, 704] width 135 height 16
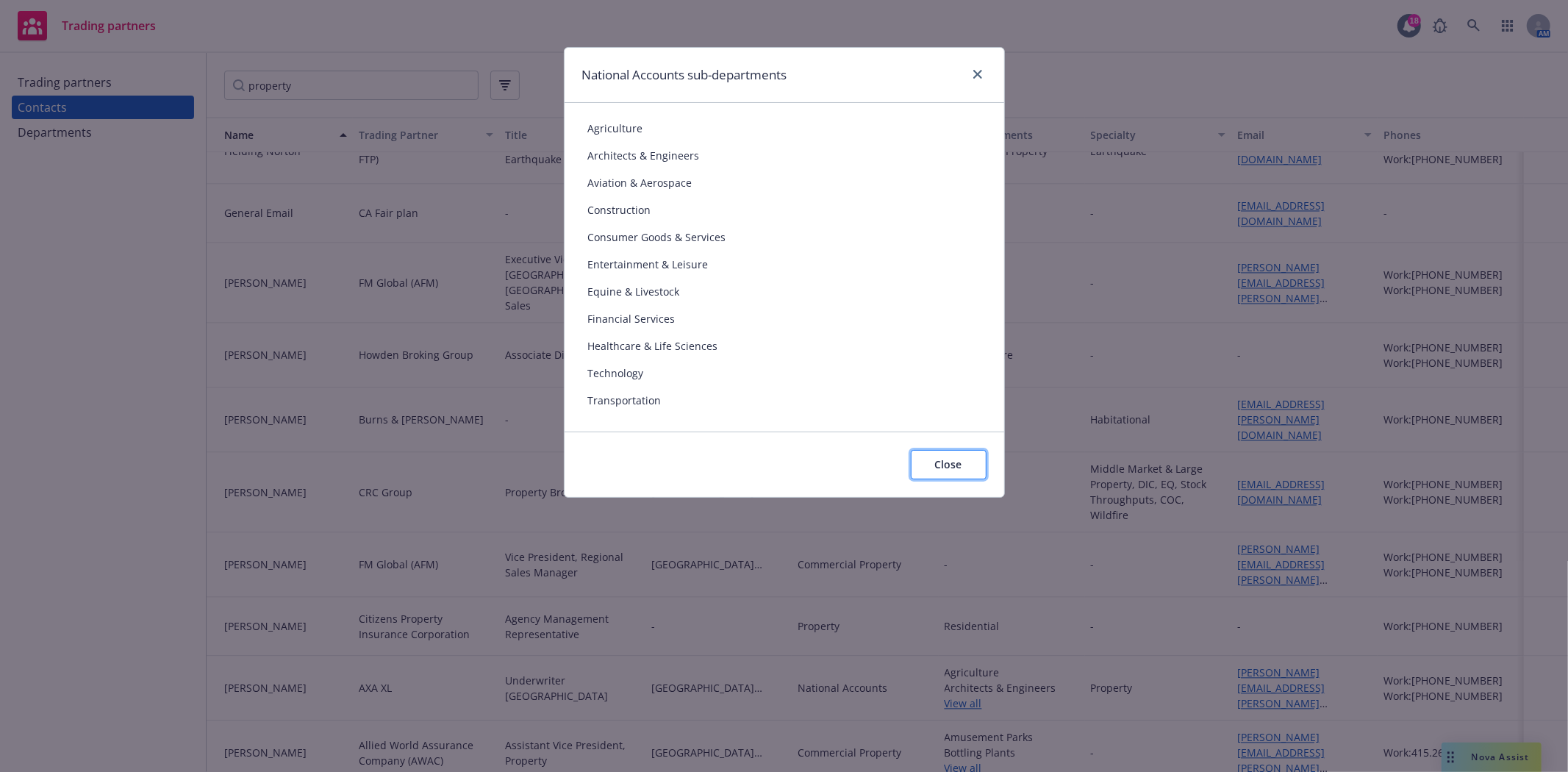
click at [955, 467] on span "Close" at bounding box center [948, 465] width 27 height 14
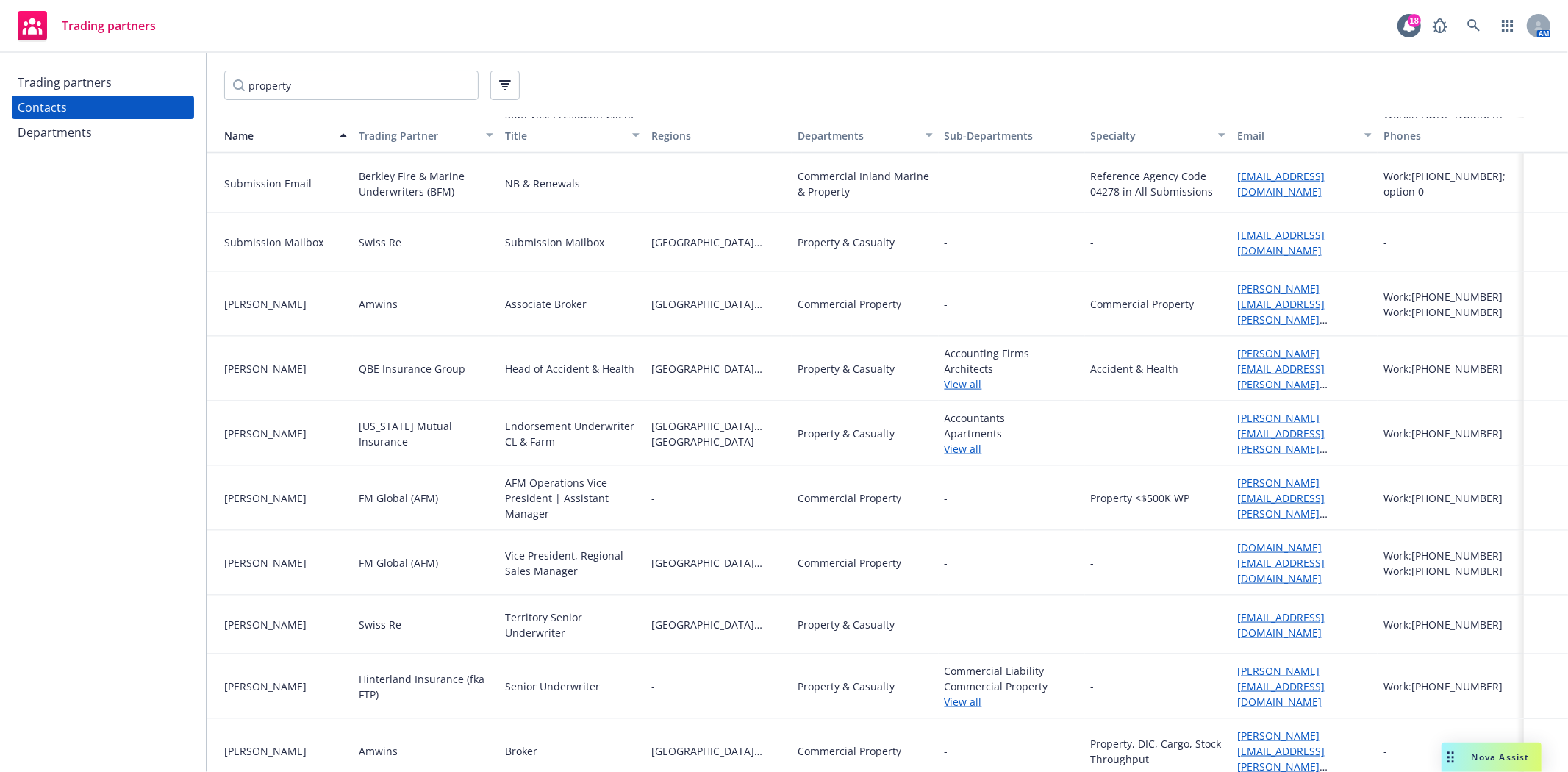
scroll to position [6371, 0]
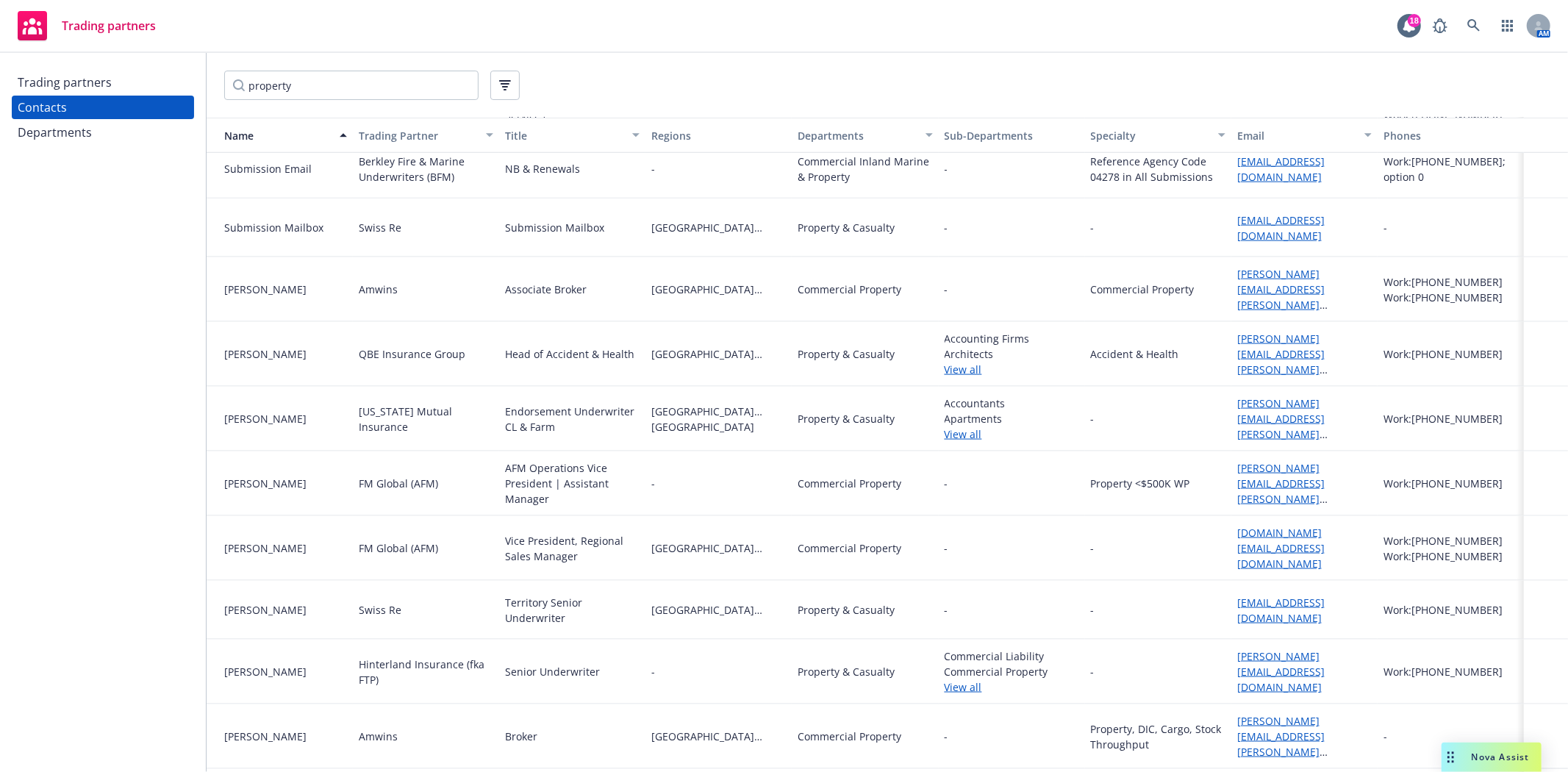
click at [383, 134] on div "Trading Partner" at bounding box center [418, 135] width 118 height 16
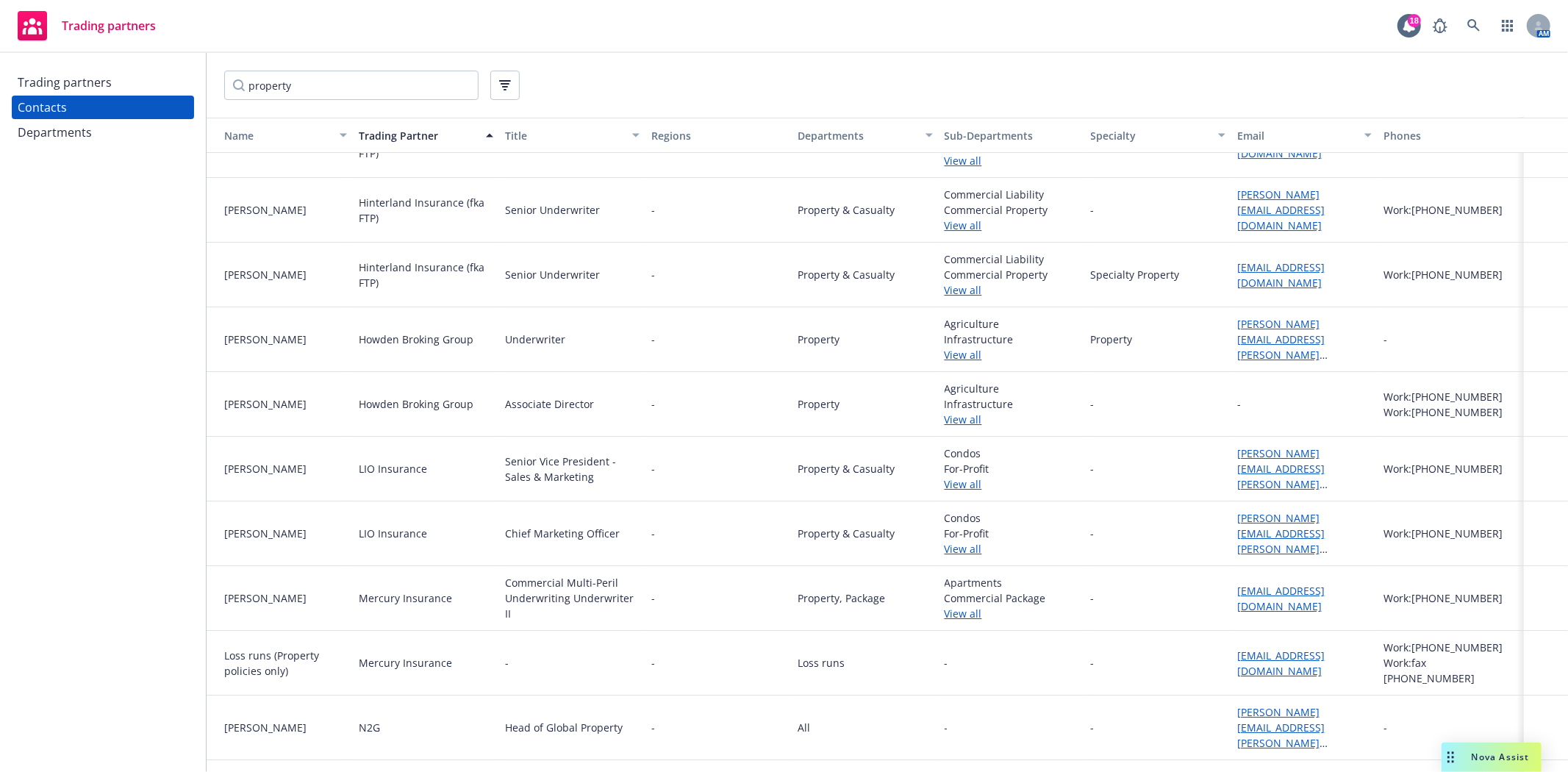
scroll to position [4190, 0]
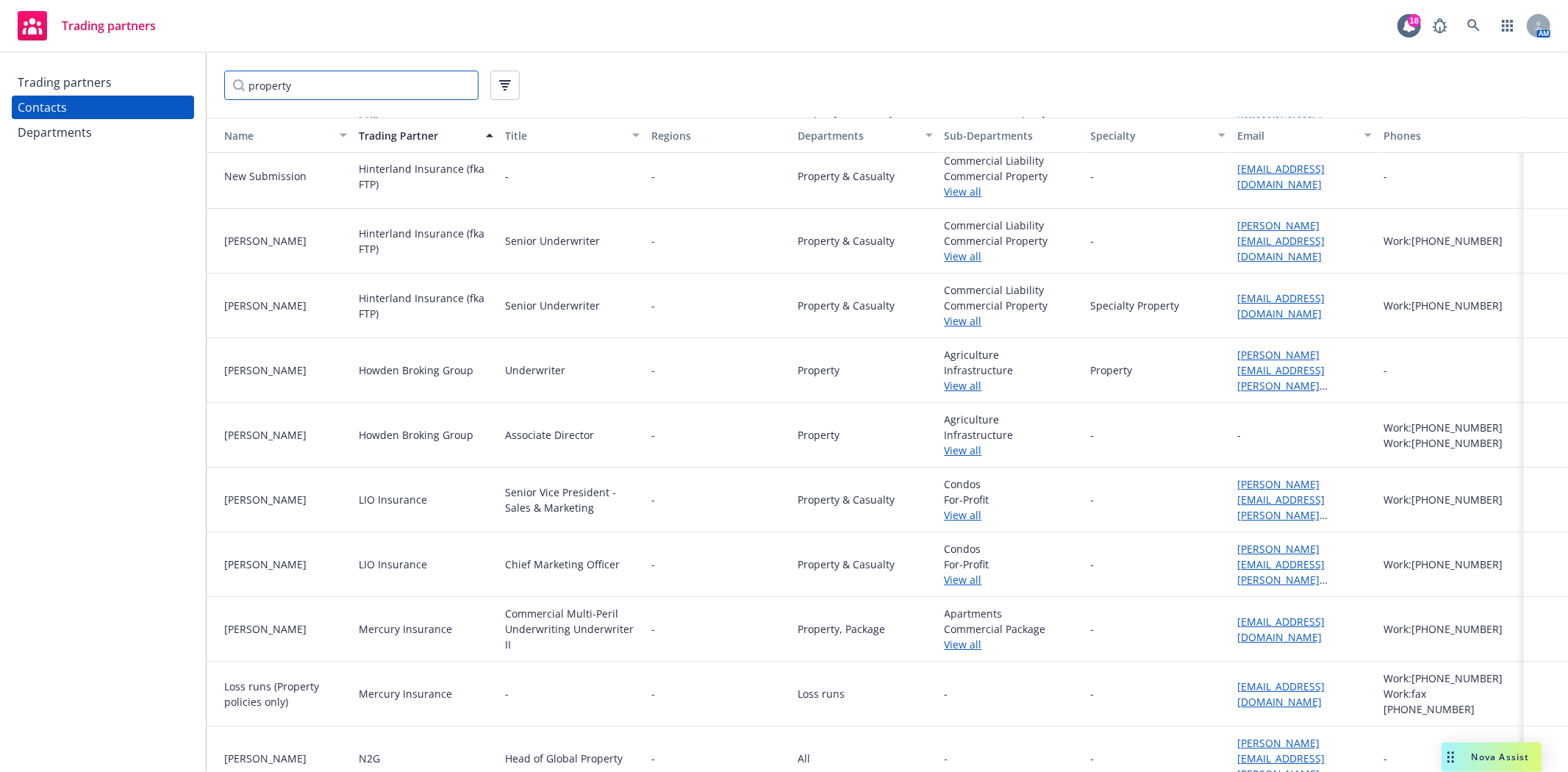
click at [267, 84] on input "property" at bounding box center [351, 85] width 254 height 30
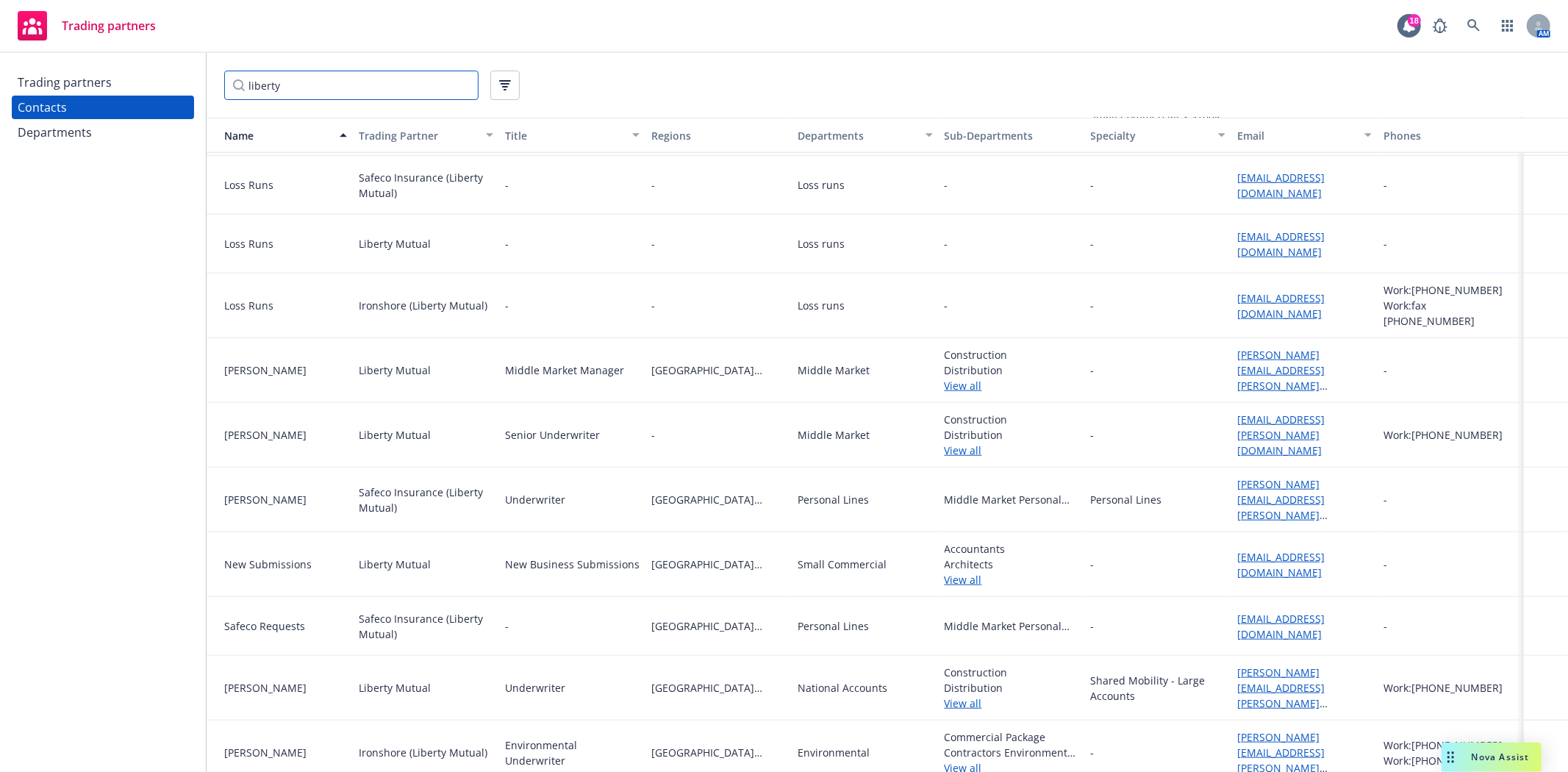
scroll to position [1063, 0]
type input "liberty"
click at [960, 694] on link "View all" at bounding box center [1011, 702] width 135 height 16
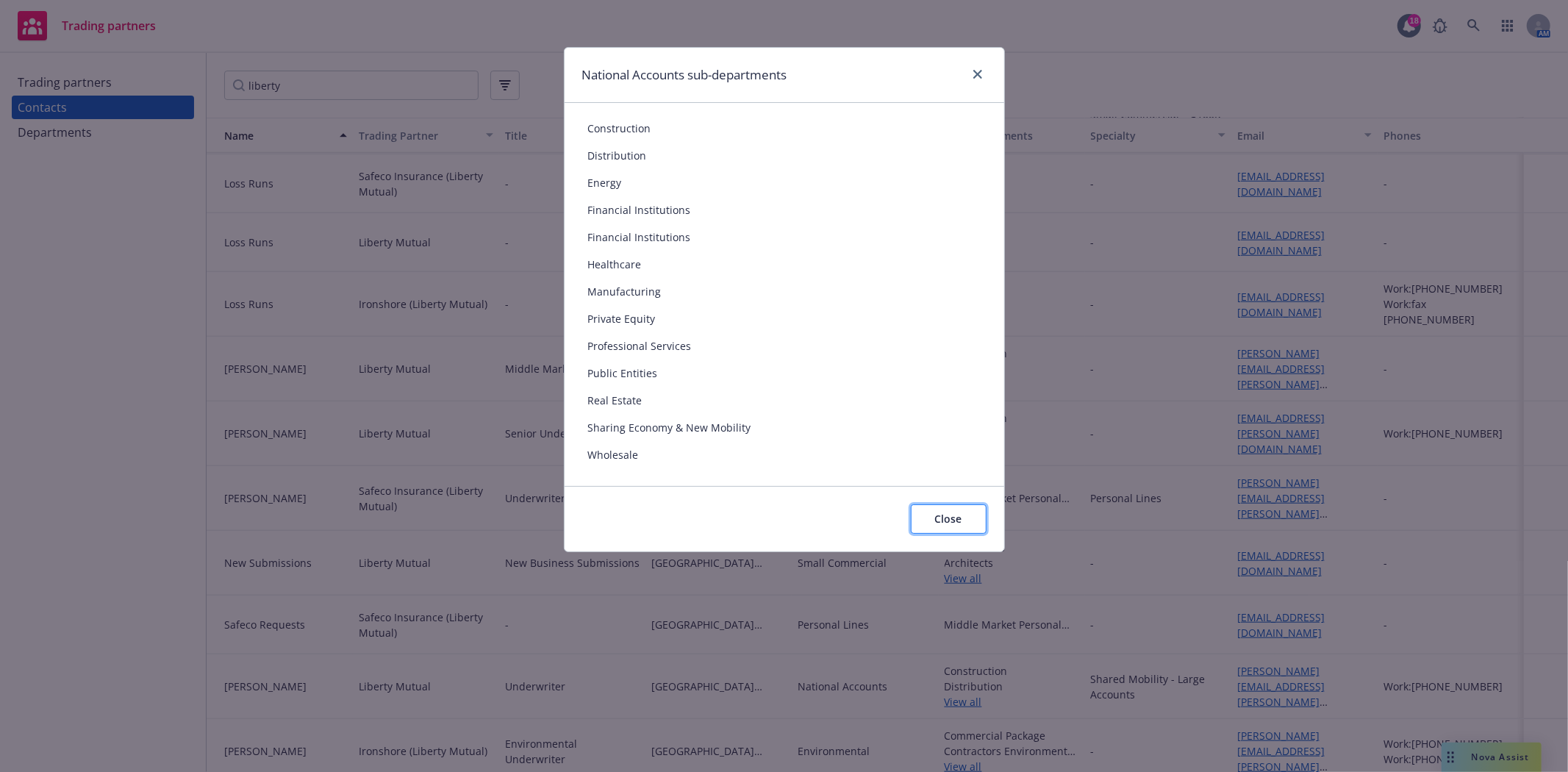
click at [926, 520] on button "Close" at bounding box center [948, 519] width 76 height 30
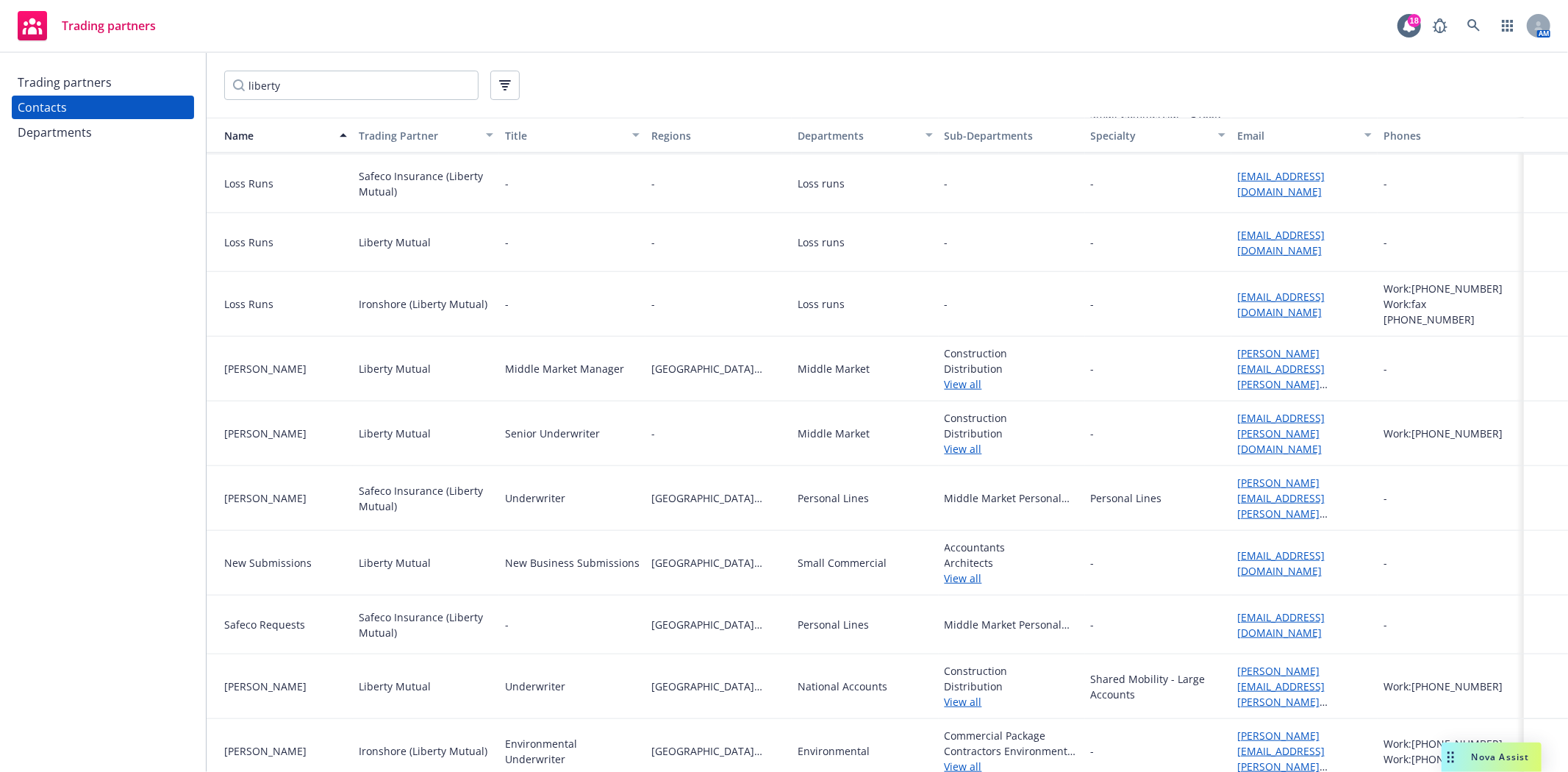
click at [958, 441] on link "View all" at bounding box center [1011, 449] width 135 height 16
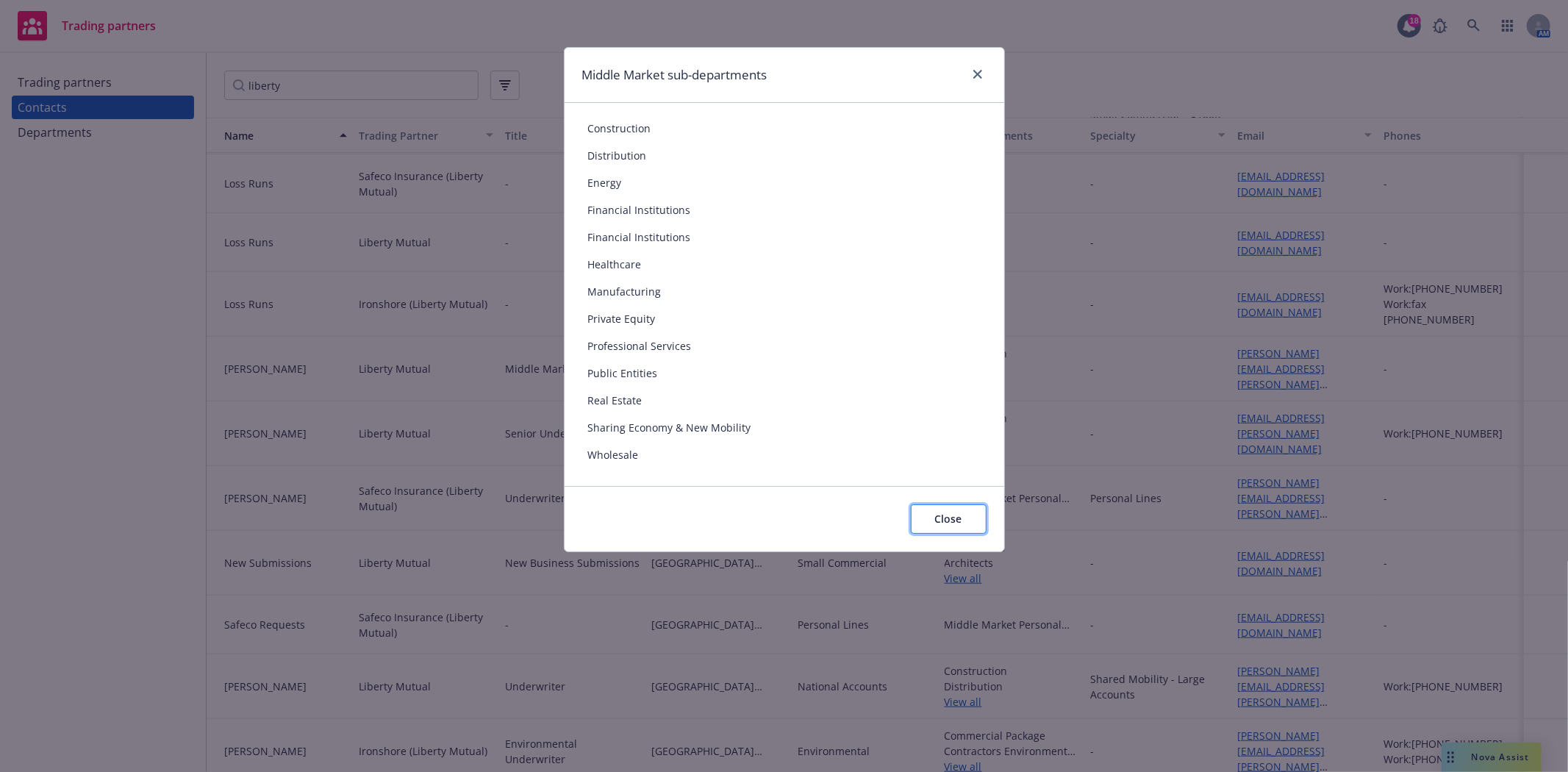
click at [959, 523] on span "Close" at bounding box center [948, 518] width 27 height 14
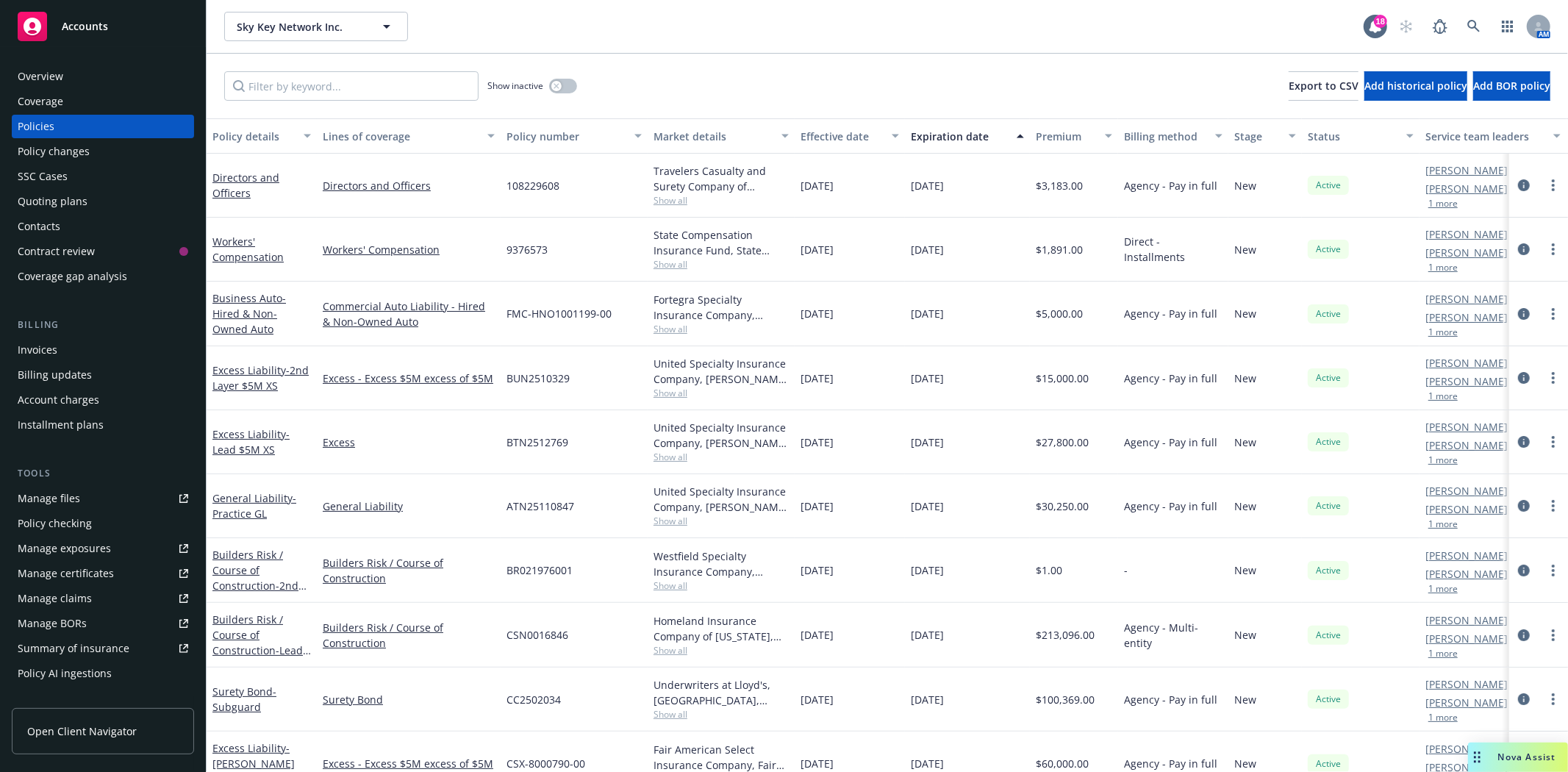
click at [86, 12] on div "Accounts" at bounding box center [102, 27] width 170 height 30
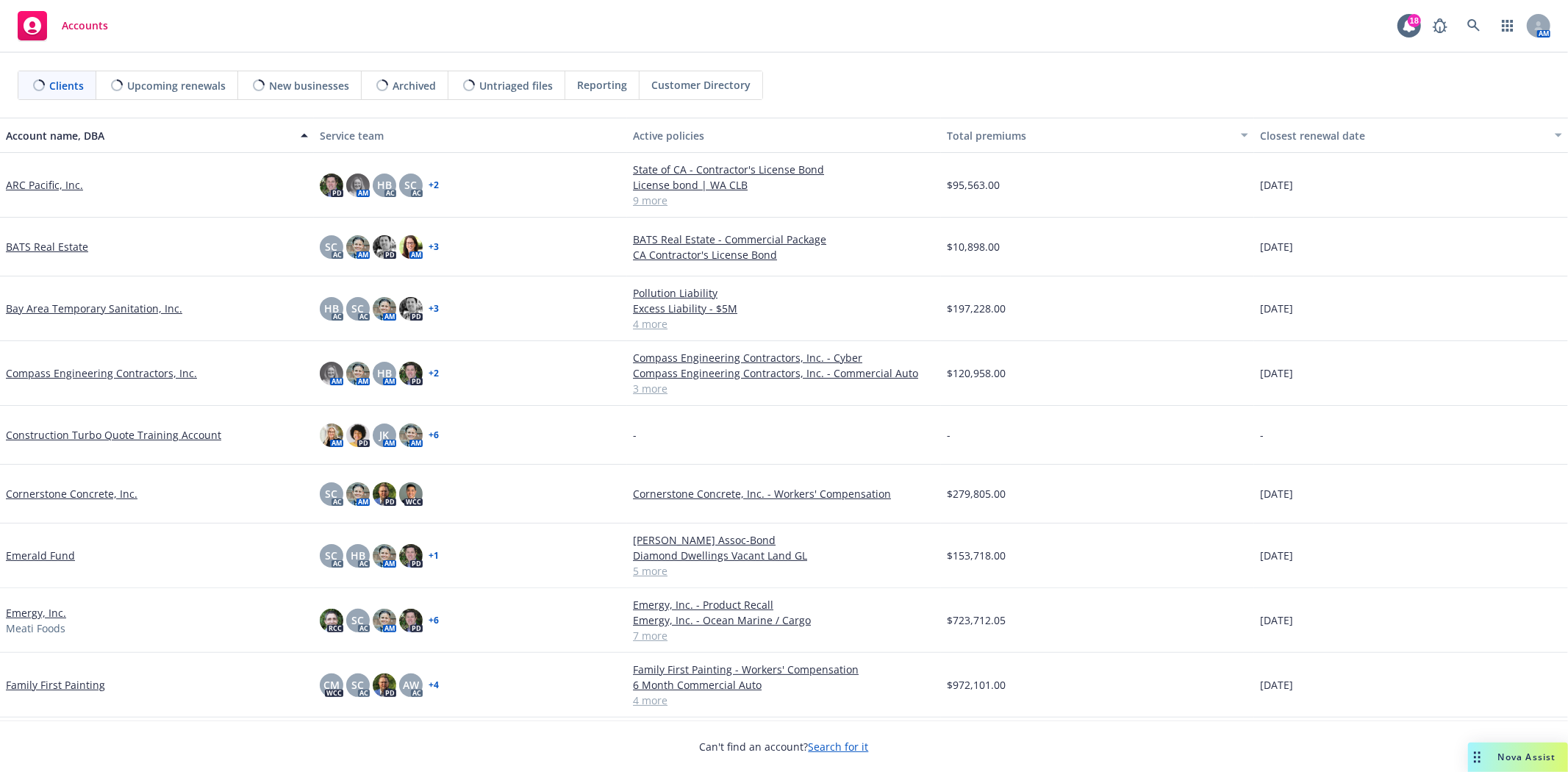
drag, startPoint x: 34, startPoint y: 155, endPoint x: 0, endPoint y: 300, distance: 148.9
drag, startPoint x: 0, startPoint y: 300, endPoint x: 222, endPoint y: 172, distance: 256.3
click at [222, 172] on div "ARC Pacific, Inc." at bounding box center [156, 185] width 313 height 64
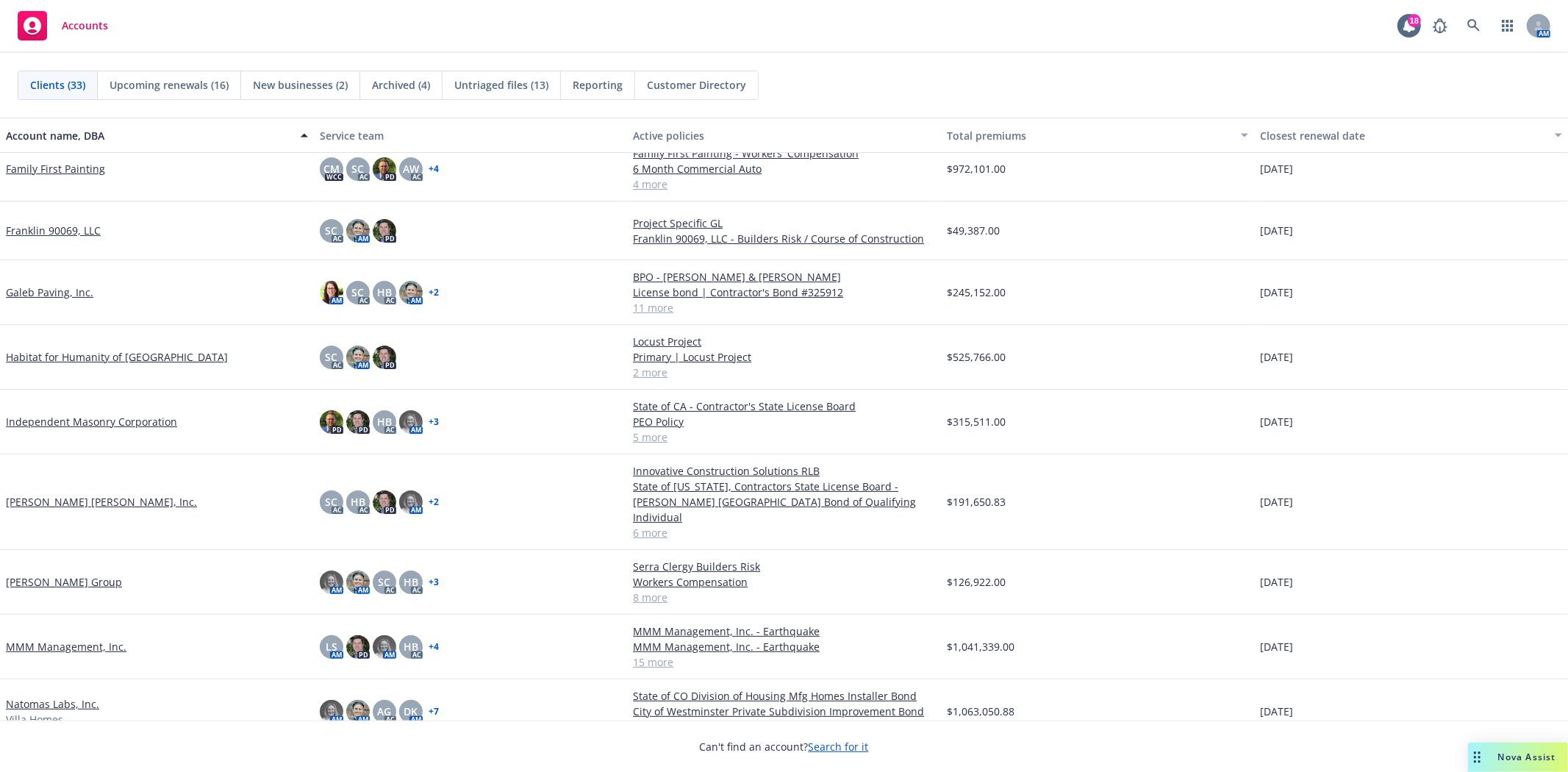
scroll to position [490, 0]
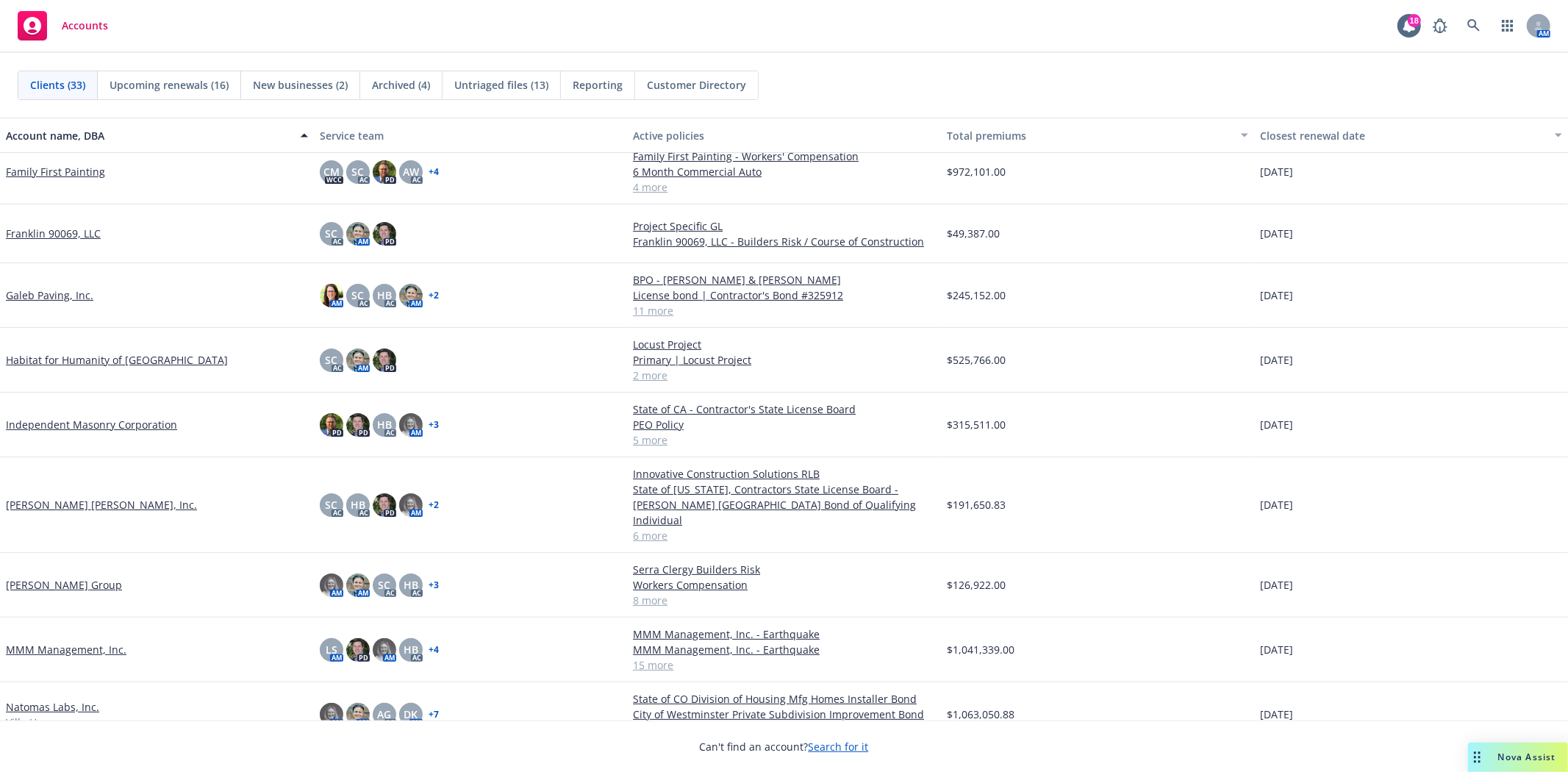
click at [41, 293] on link "Galeb Paving, Inc." at bounding box center [49, 295] width 88 height 16
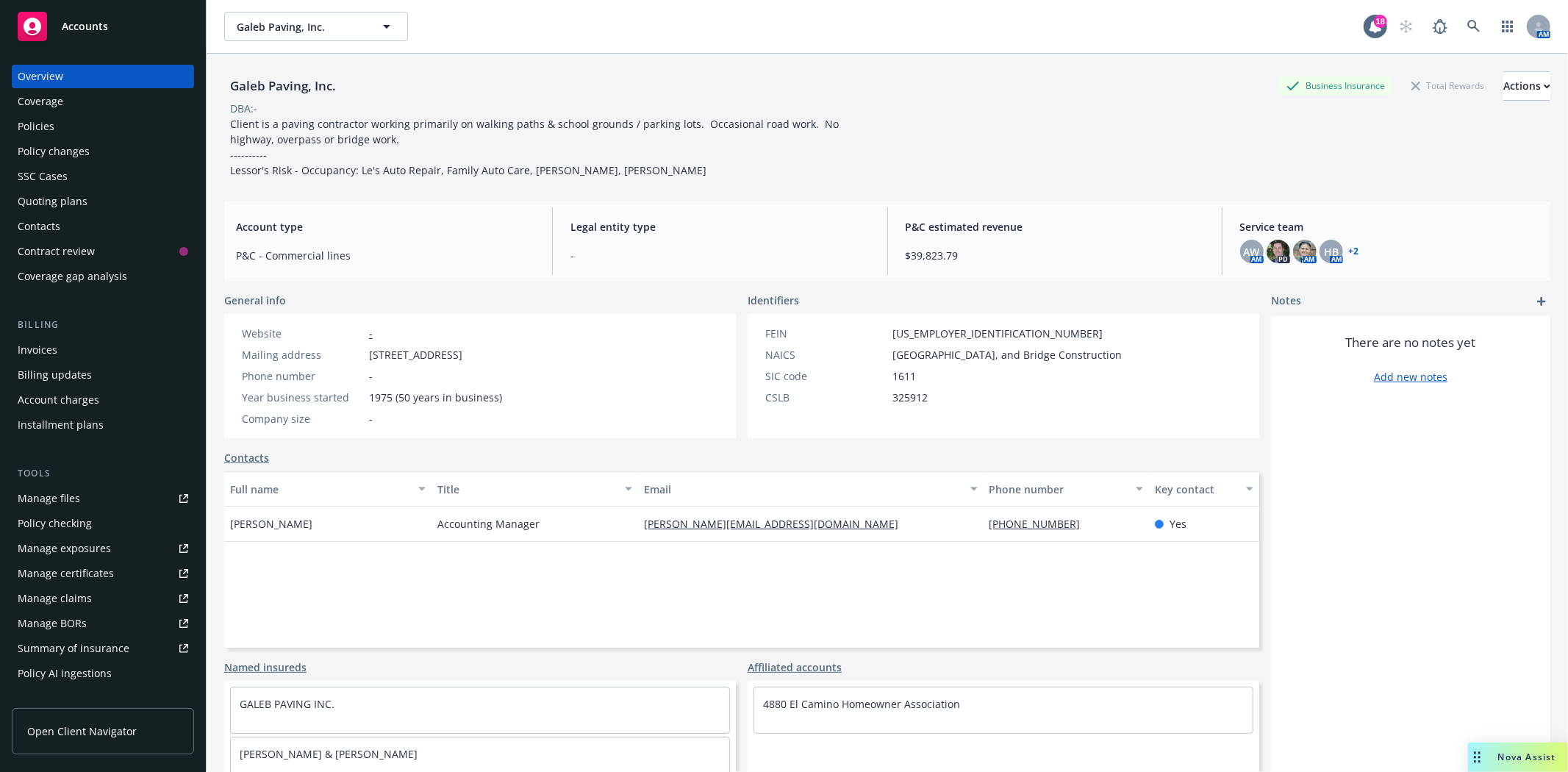
click at [43, 129] on div "Policies" at bounding box center [36, 126] width 36 height 23
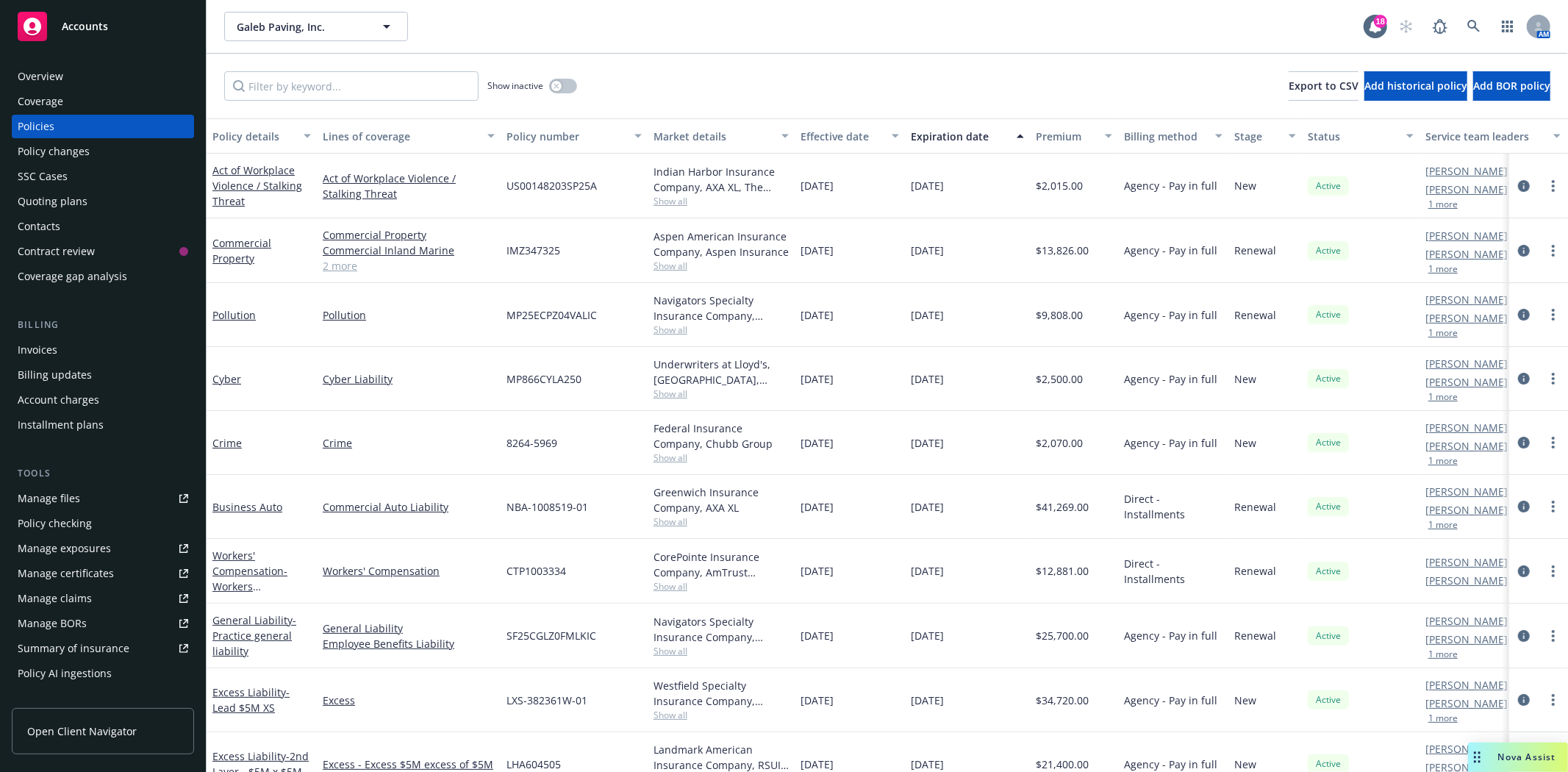
click at [96, 25] on span "Accounts" at bounding box center [84, 27] width 46 height 12
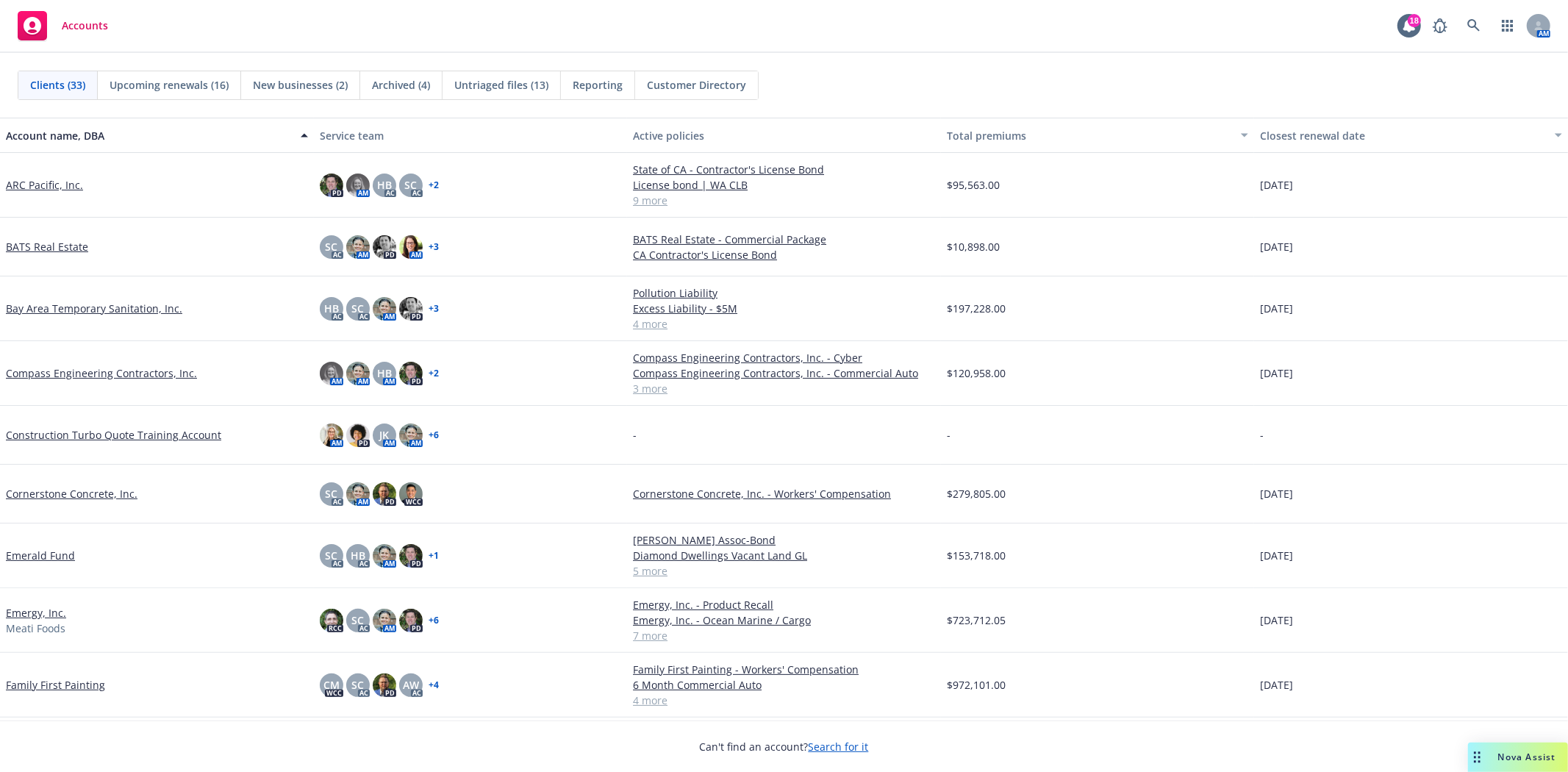
click at [300, 82] on span "New businesses (2)" at bounding box center [300, 85] width 95 height 16
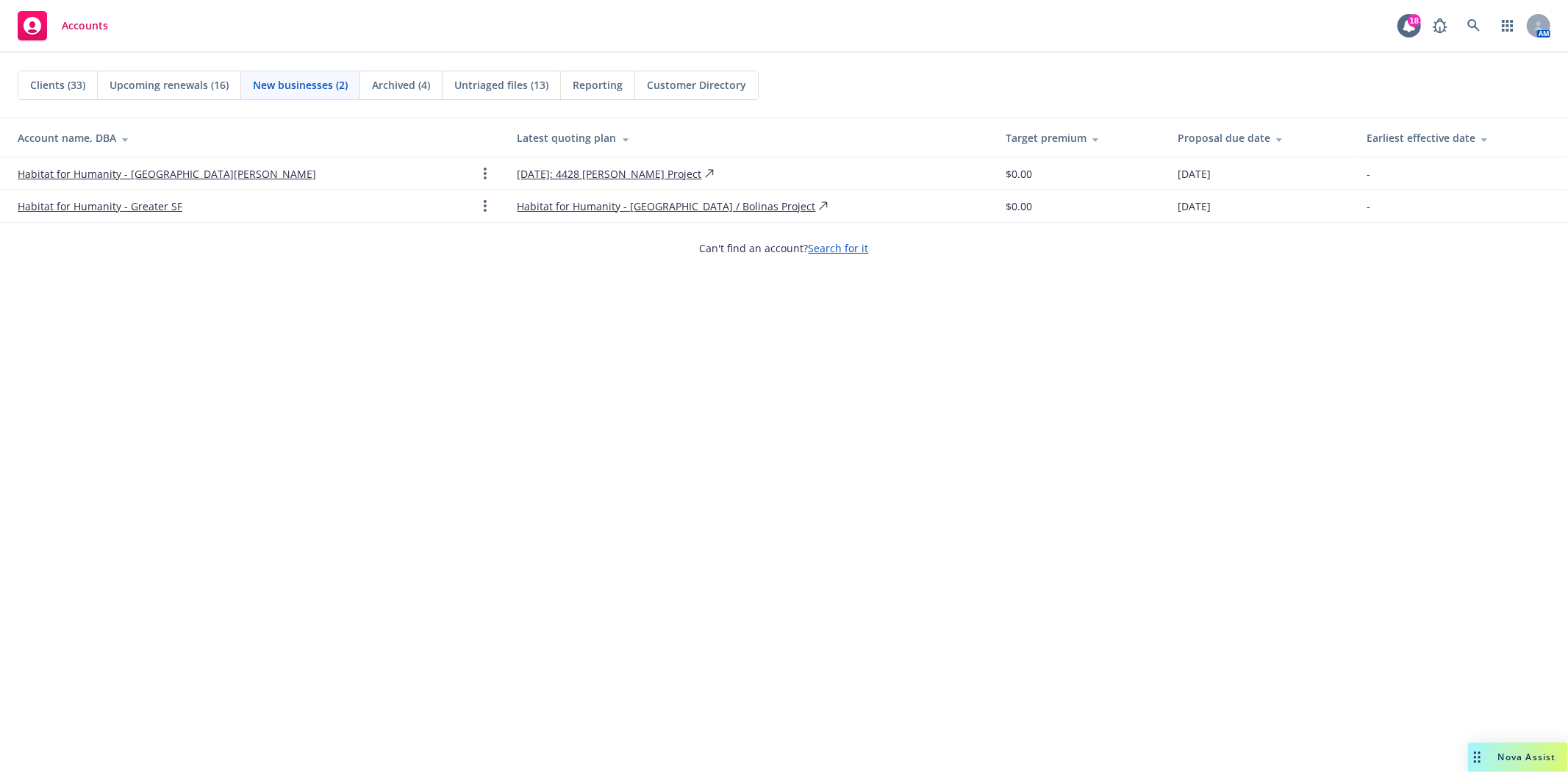
click at [155, 165] on div "Habitat for Humanity - [GEOGRAPHIC_DATA][PERSON_NAME]" at bounding box center [255, 174] width 477 height 17
click at [150, 169] on link "Habitat for Humanity - [GEOGRAPHIC_DATA][PERSON_NAME]" at bounding box center [167, 174] width 299 height 16
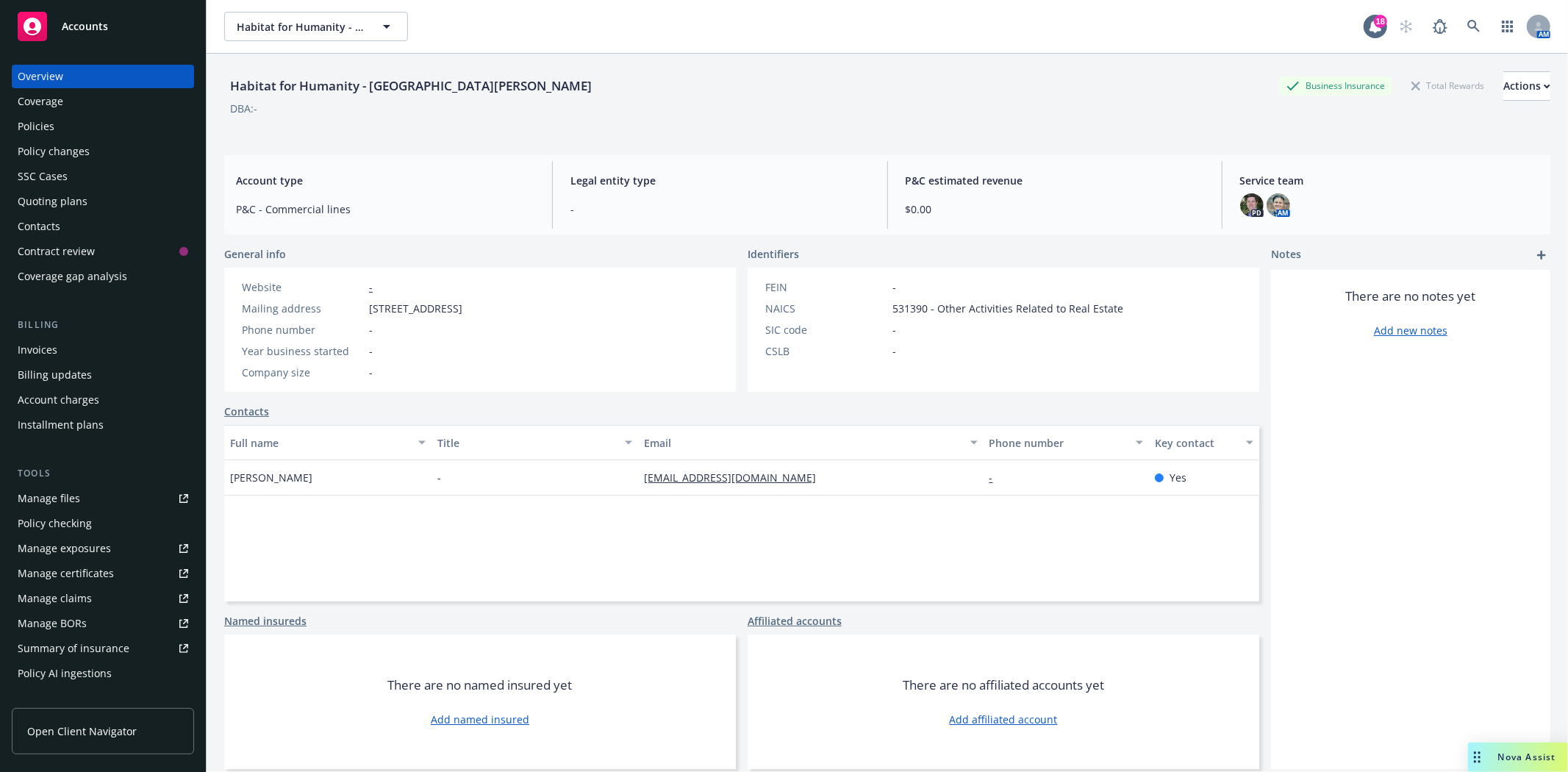
click at [74, 200] on div "Quoting plans" at bounding box center [52, 201] width 69 height 23
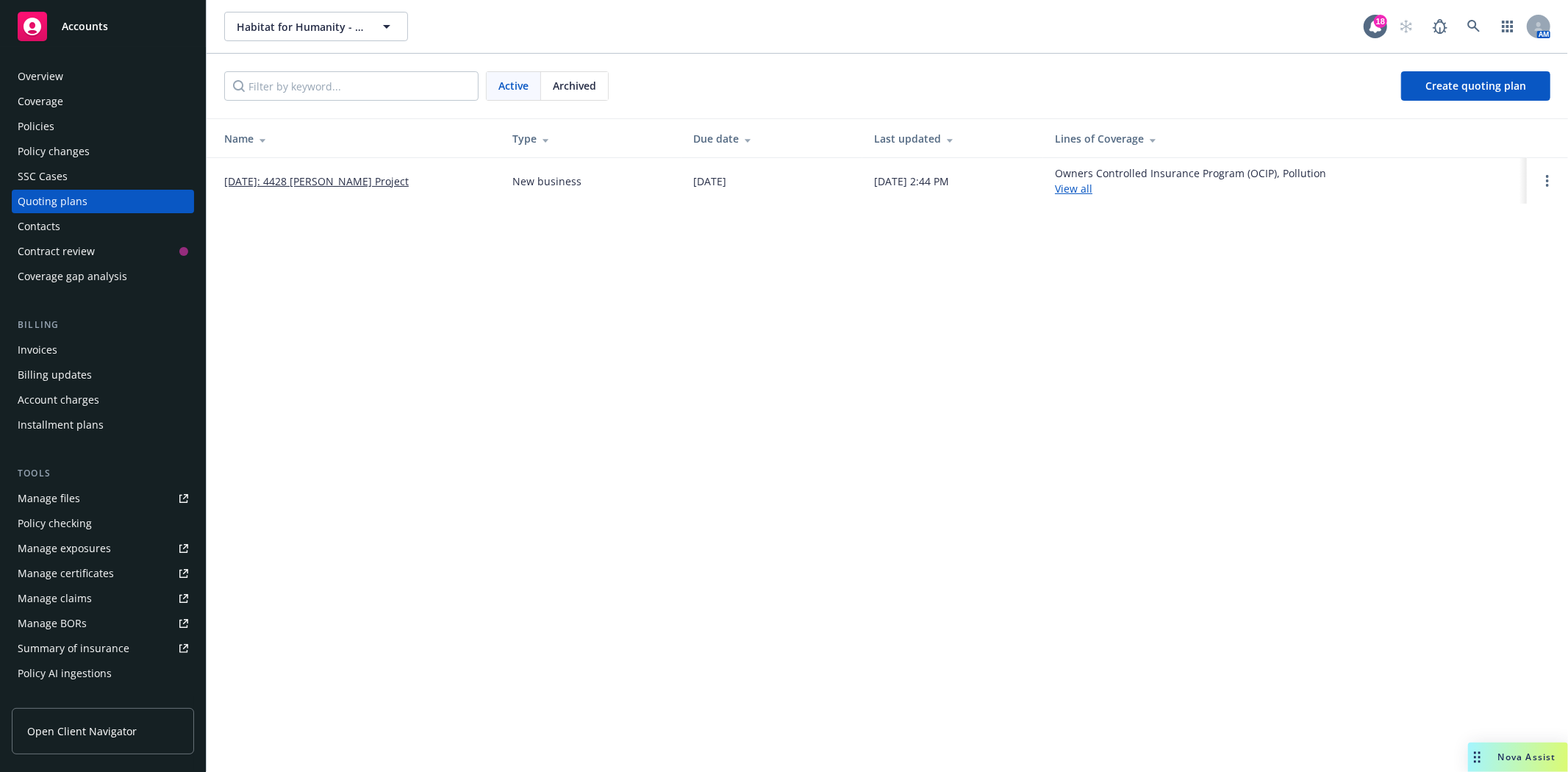
click at [368, 180] on link "[DATE]: 4428 [PERSON_NAME] Project" at bounding box center [316, 181] width 184 height 16
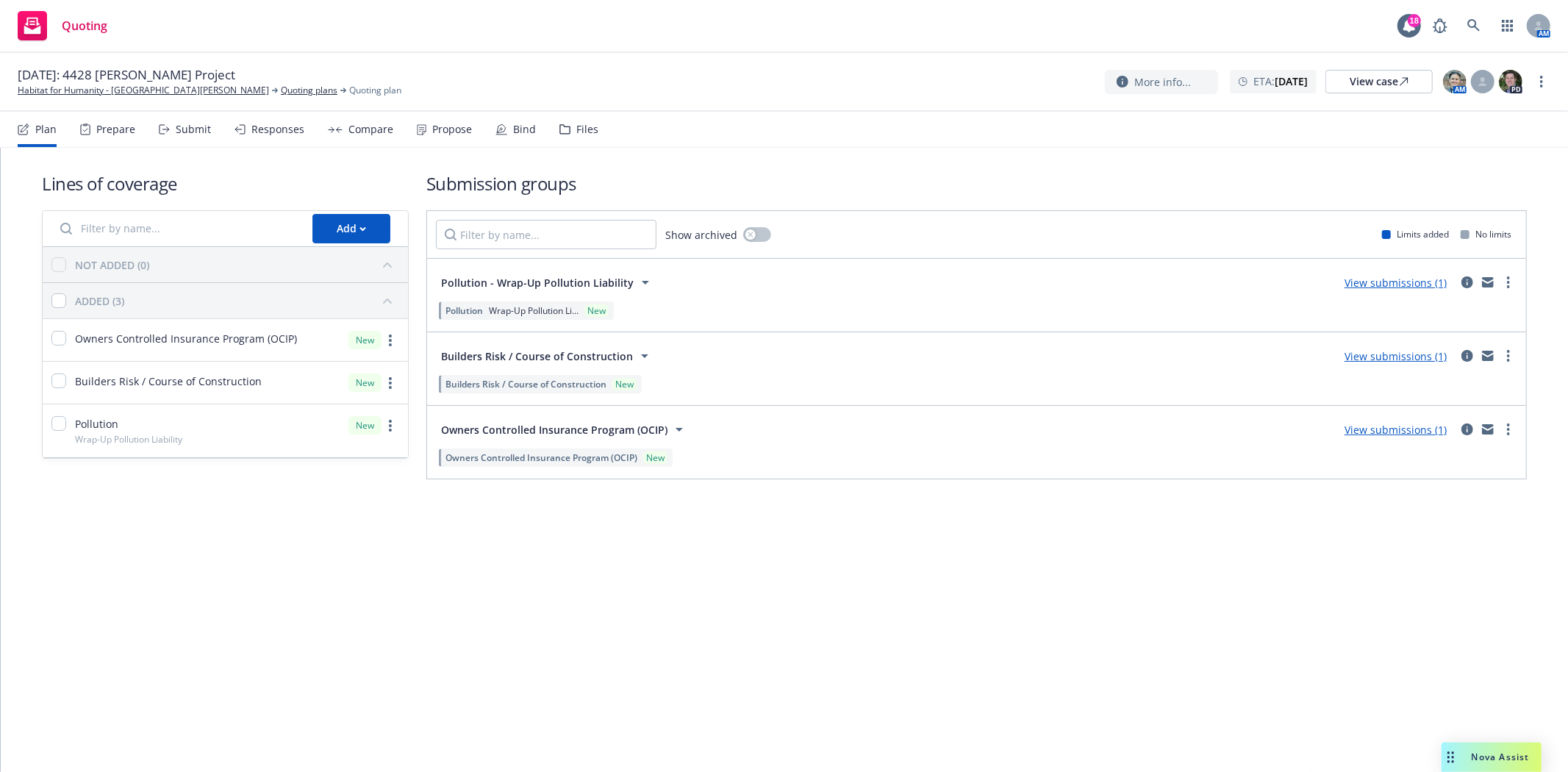
click at [583, 132] on div "Files" at bounding box center [587, 129] width 22 height 12
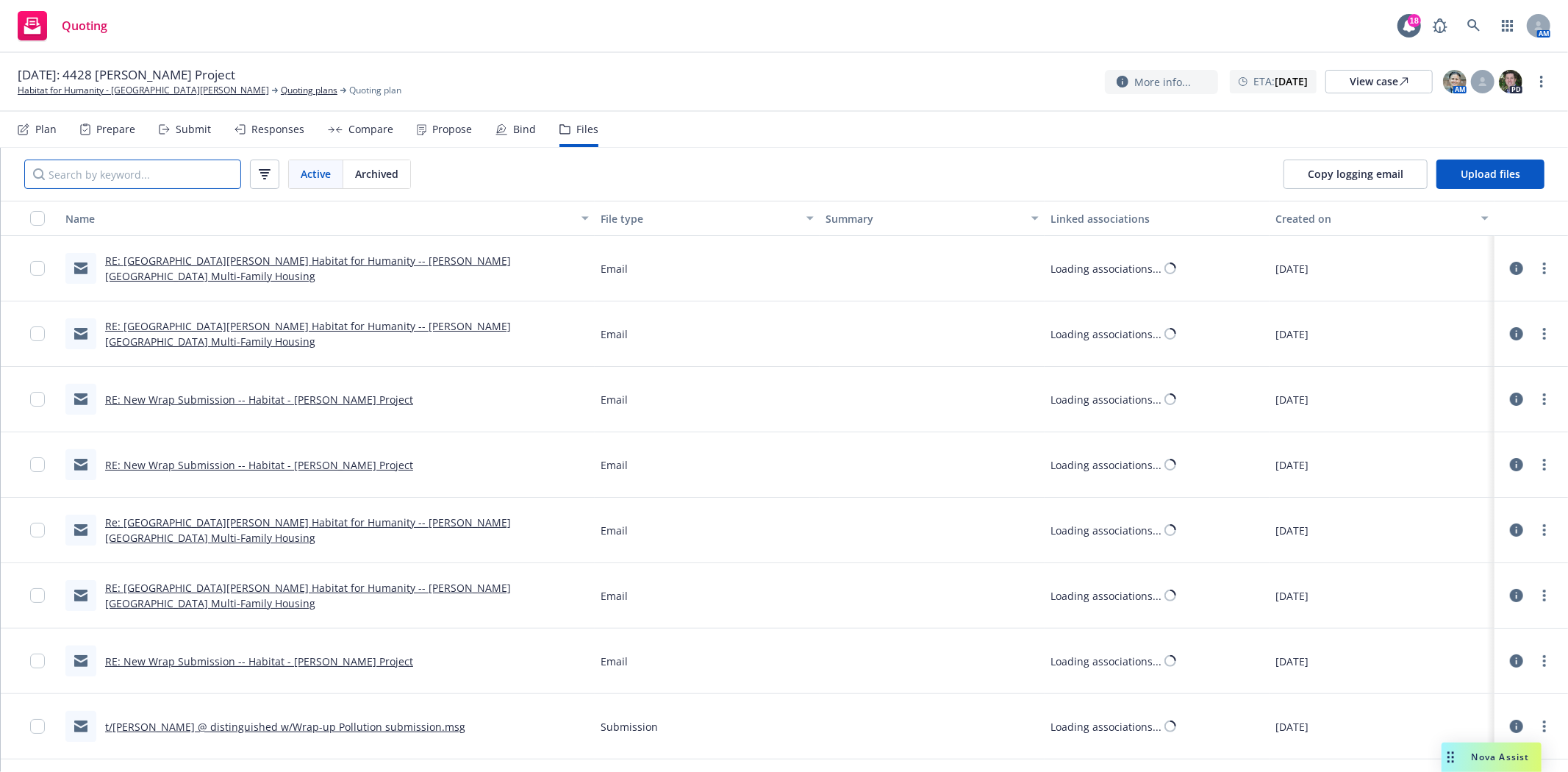
click at [153, 180] on input "Search by keyword..." at bounding box center [133, 175] width 217 height 30
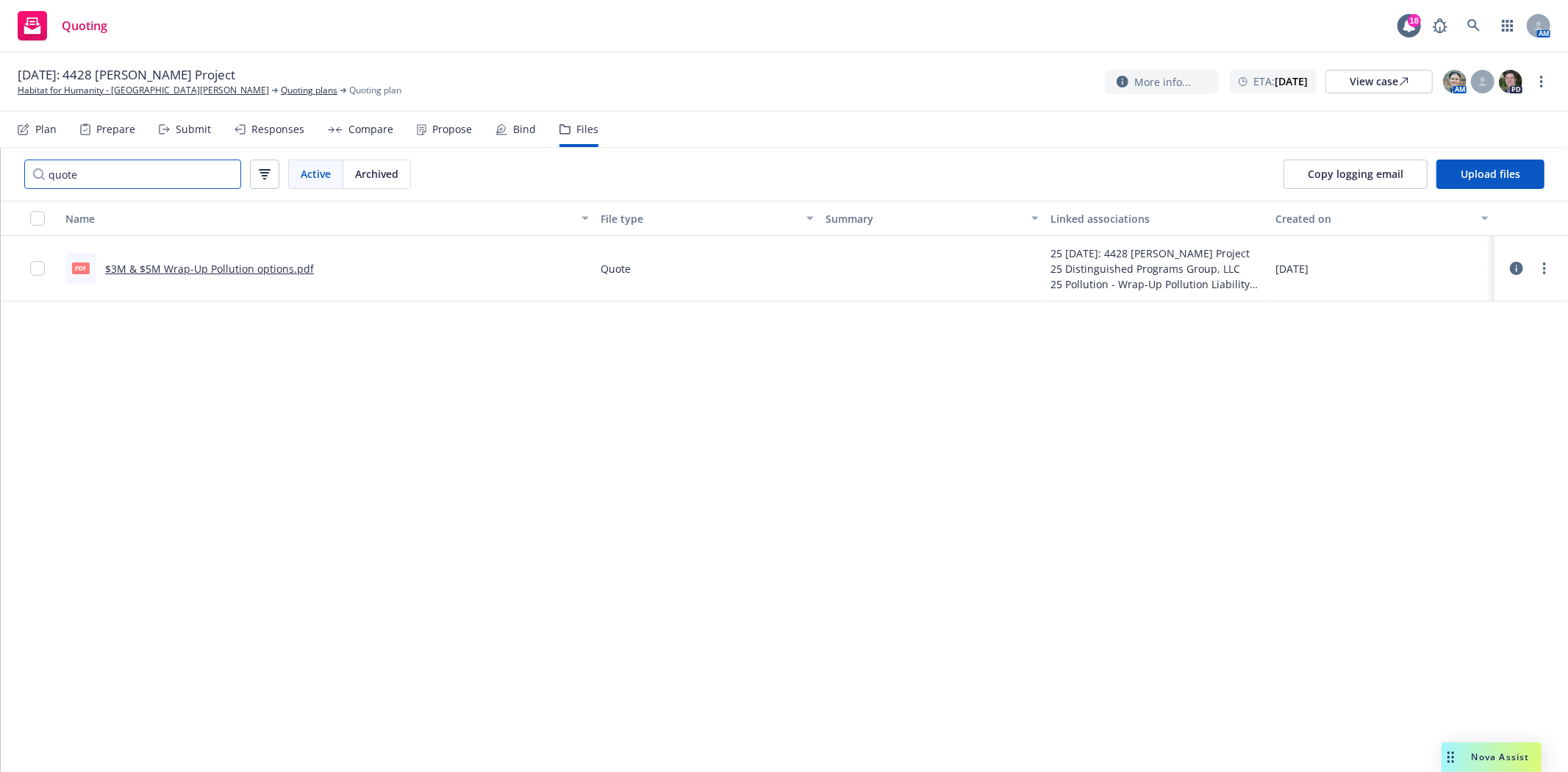
type input "quote"
click at [163, 272] on link "$3M & $5M Wrap-Up Pollution options.pdf" at bounding box center [209, 268] width 208 height 14
click at [192, 129] on div "Submit" at bounding box center [193, 129] width 36 height 12
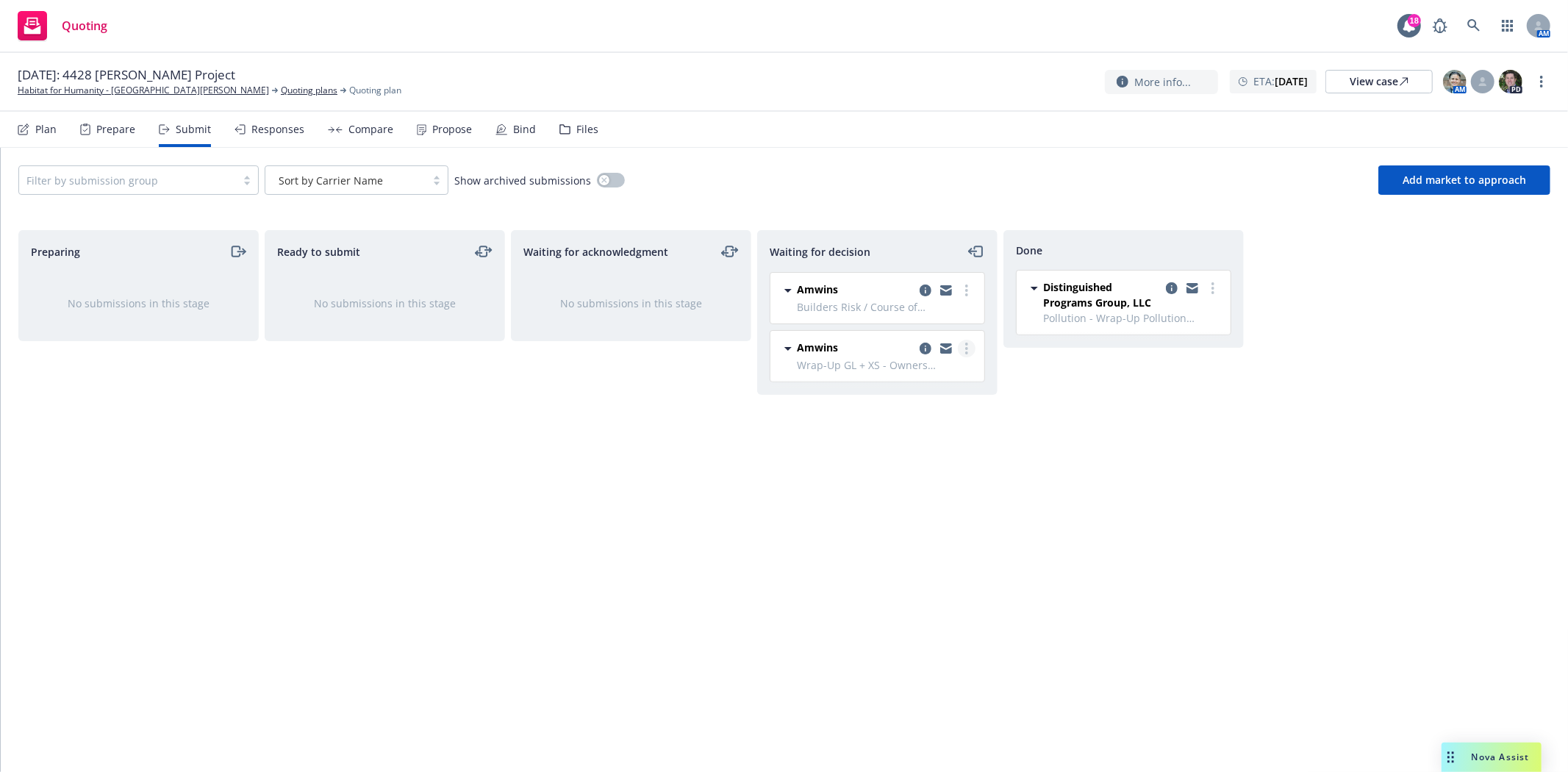
click at [969, 351] on link "more" at bounding box center [966, 348] width 17 height 17
click at [956, 439] on span "Add accepted decision" at bounding box center [899, 437] width 147 height 14
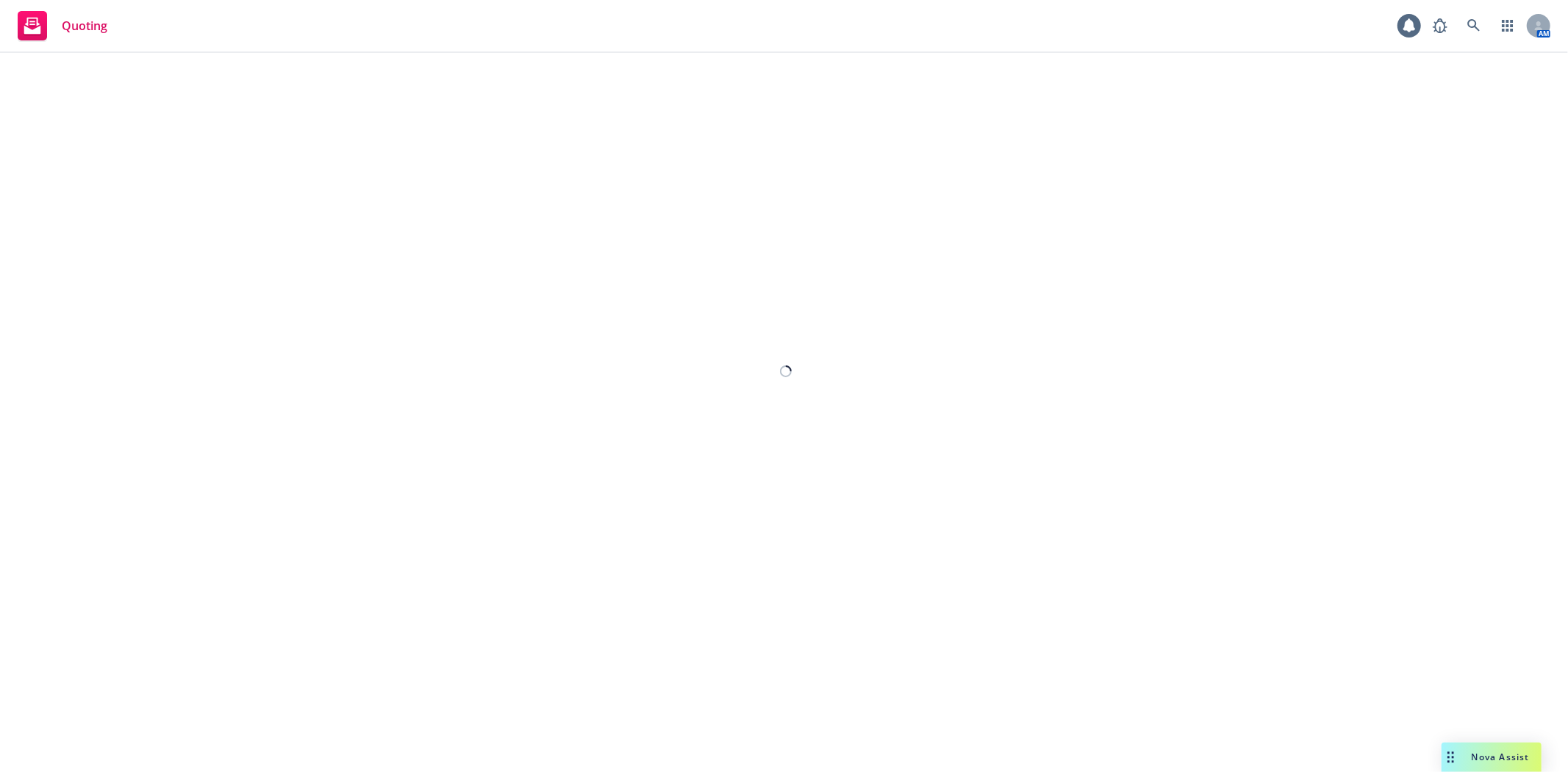
select select "12"
